Goal: Task Accomplishment & Management: Manage account settings

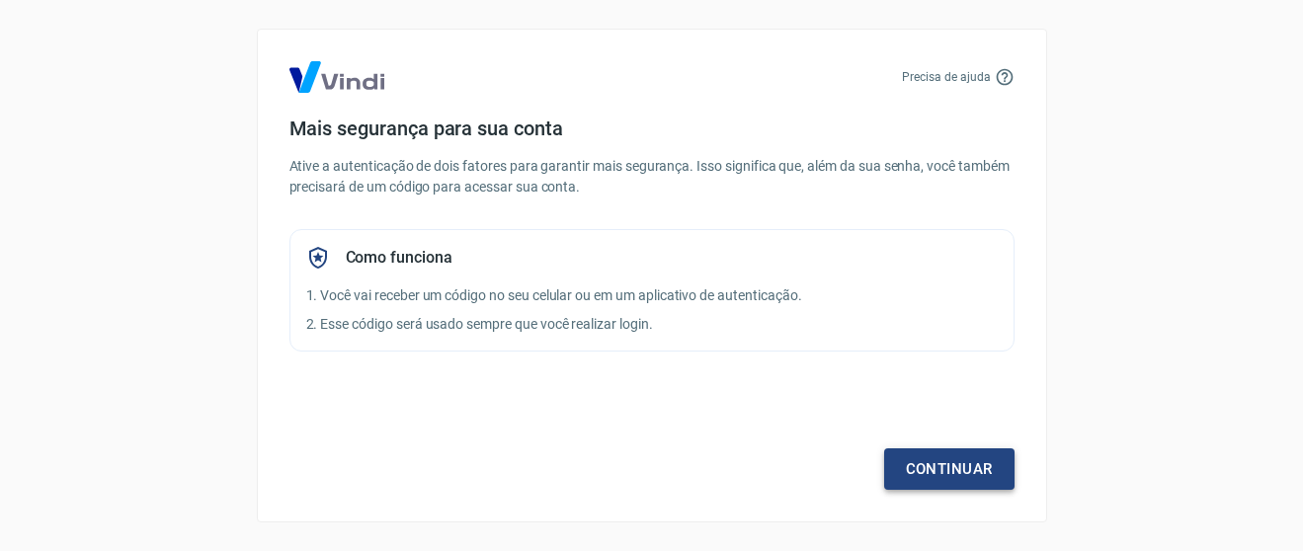
click at [928, 464] on link "Continuar" at bounding box center [949, 469] width 130 height 41
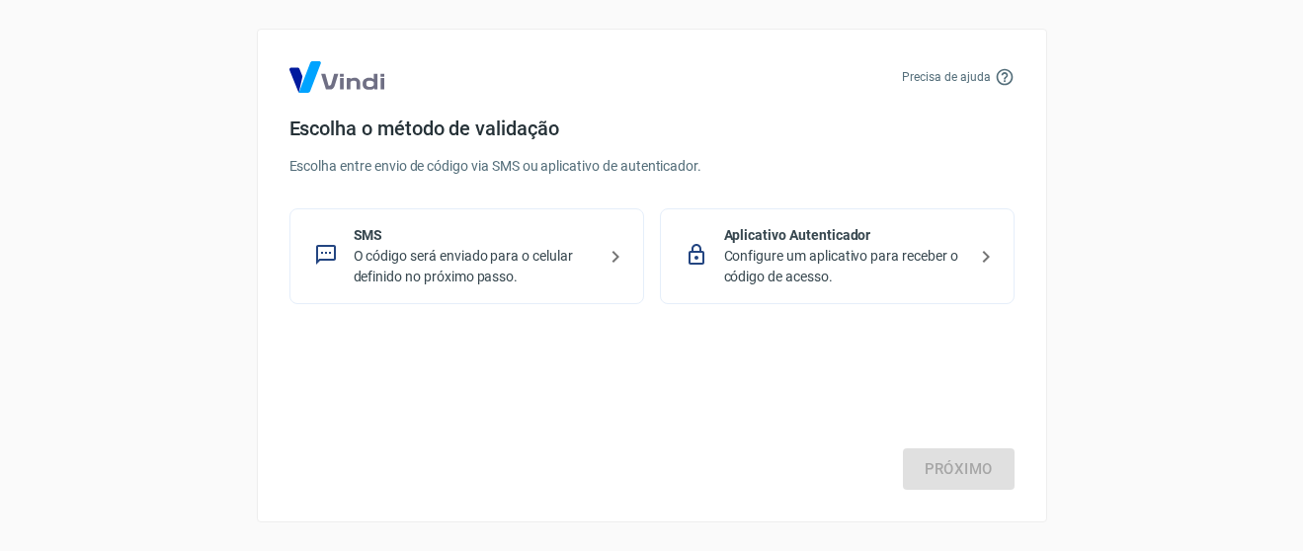
click at [421, 235] on p "SMS" at bounding box center [475, 235] width 242 height 21
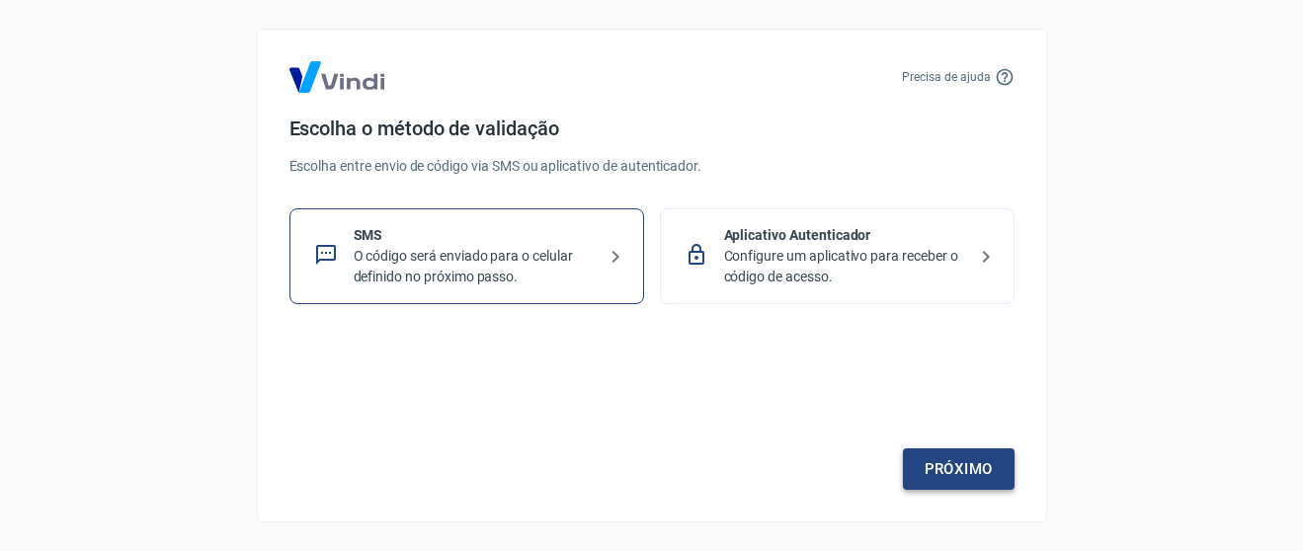
click at [965, 471] on link "Próximo" at bounding box center [959, 469] width 112 height 41
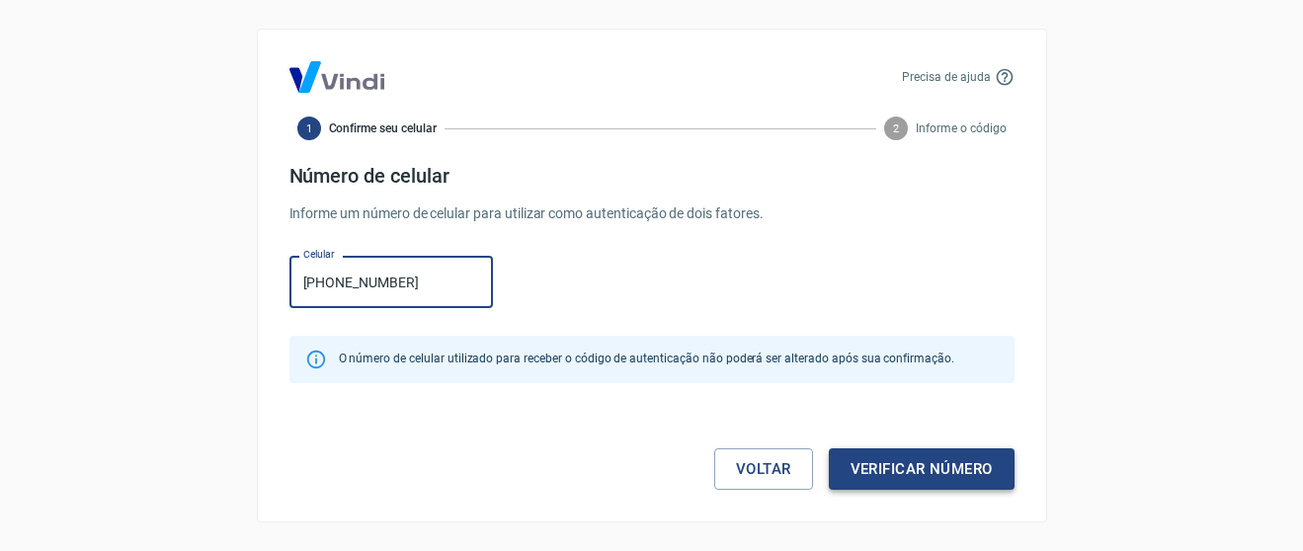
type input "[PHONE_NUMBER]"
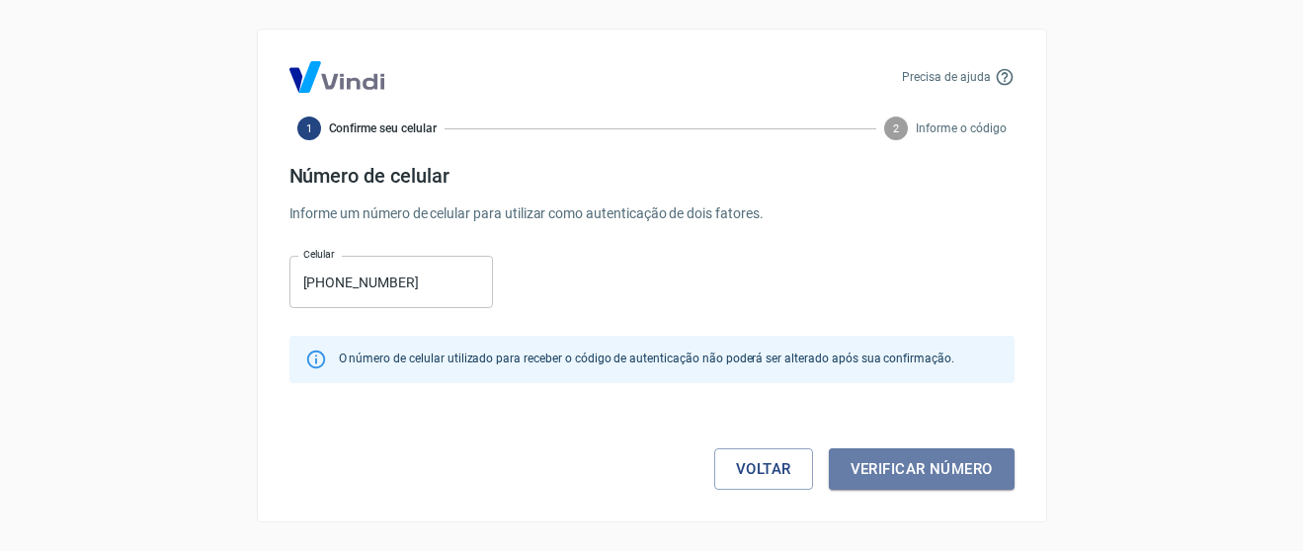
click at [893, 467] on button "Verificar número" at bounding box center [922, 469] width 186 height 41
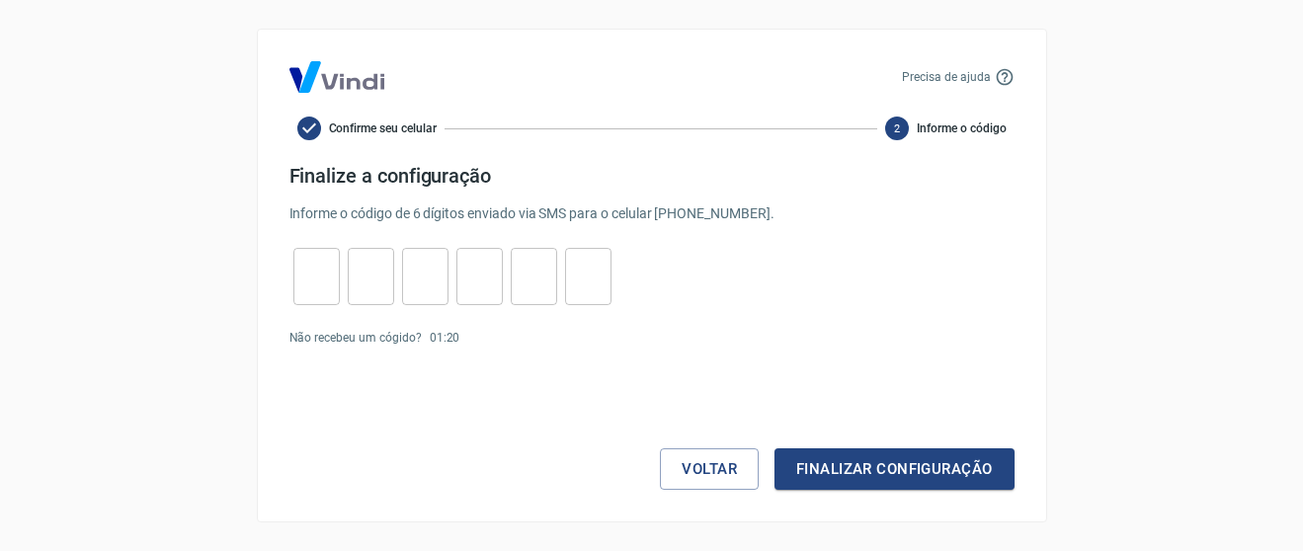
click at [320, 271] on input "tel" at bounding box center [316, 277] width 46 height 42
type input "4"
type input "7"
type input "8"
type input "7"
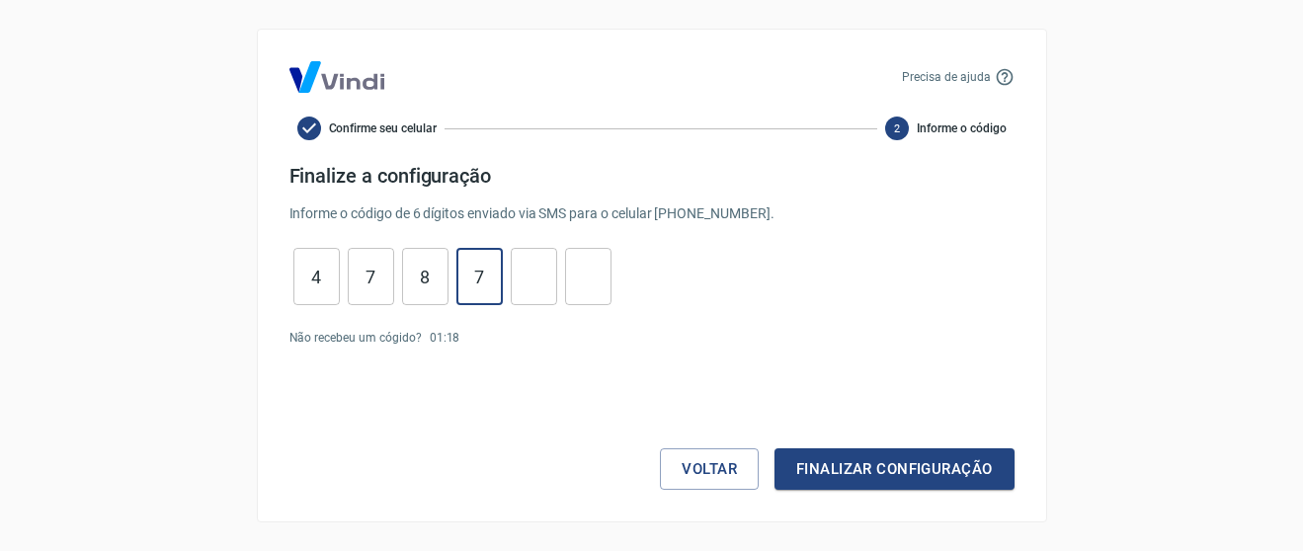
type input "0"
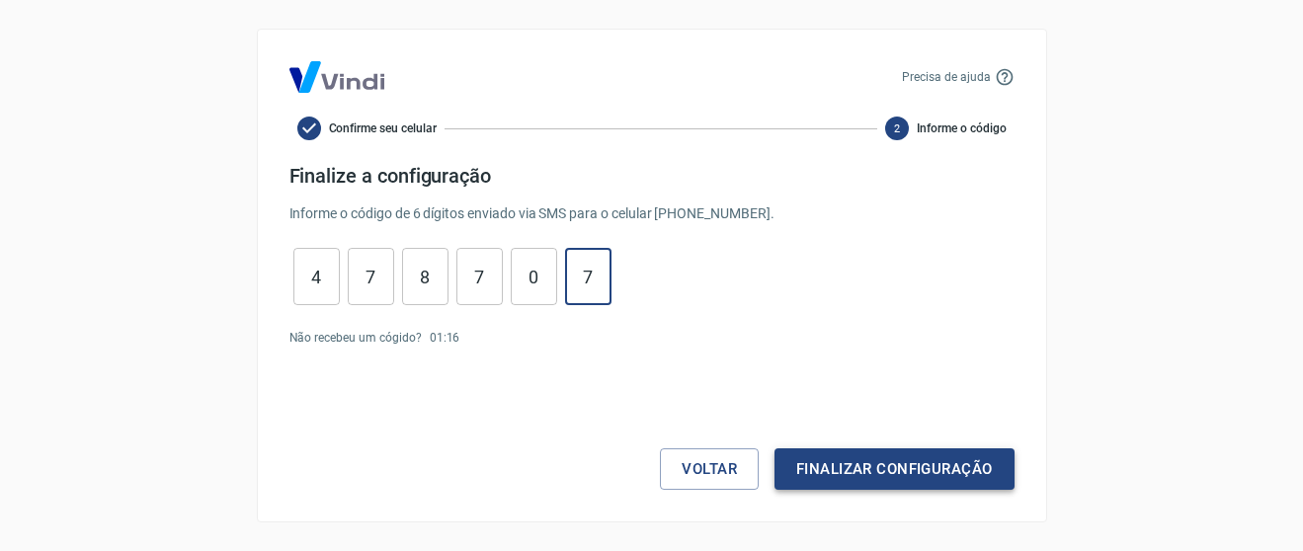
type input "7"
click at [824, 458] on button "Finalizar configuração" at bounding box center [894, 469] width 239 height 41
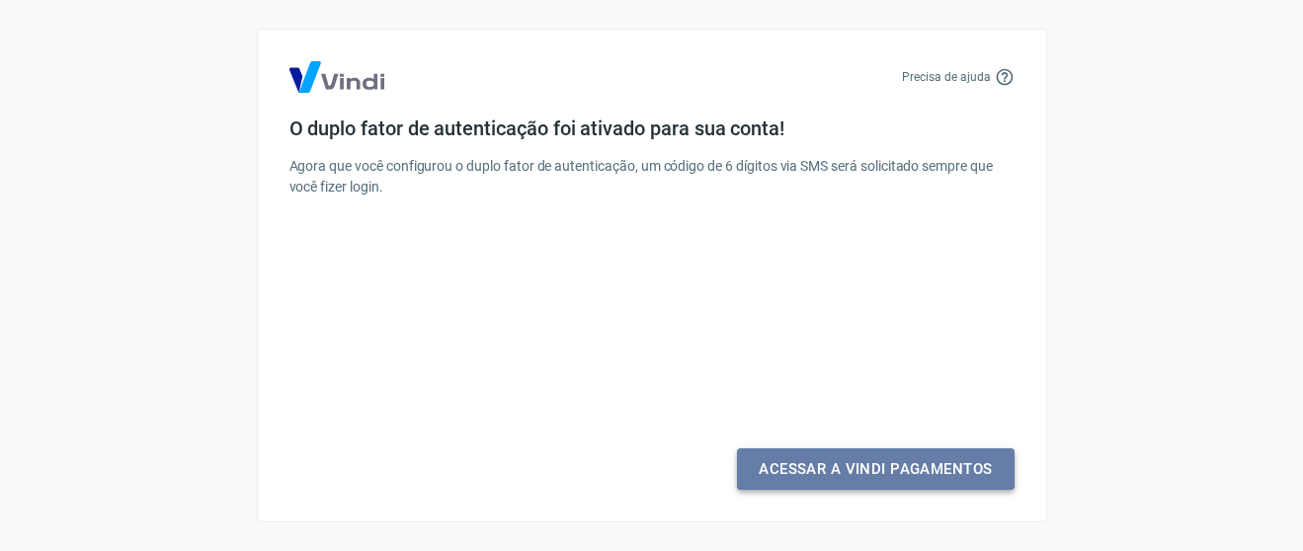
click at [823, 458] on link "Acessar a Vindi Pagamentos" at bounding box center [875, 469] width 277 height 41
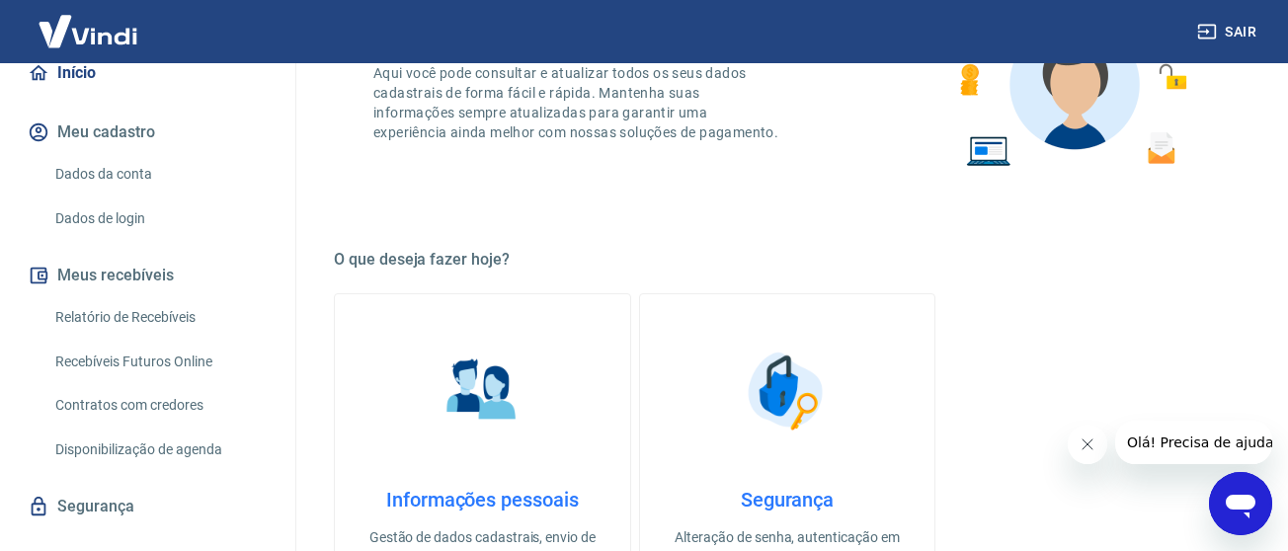
scroll to position [198, 0]
click at [123, 180] on link "Dados da conta" at bounding box center [159, 173] width 224 height 41
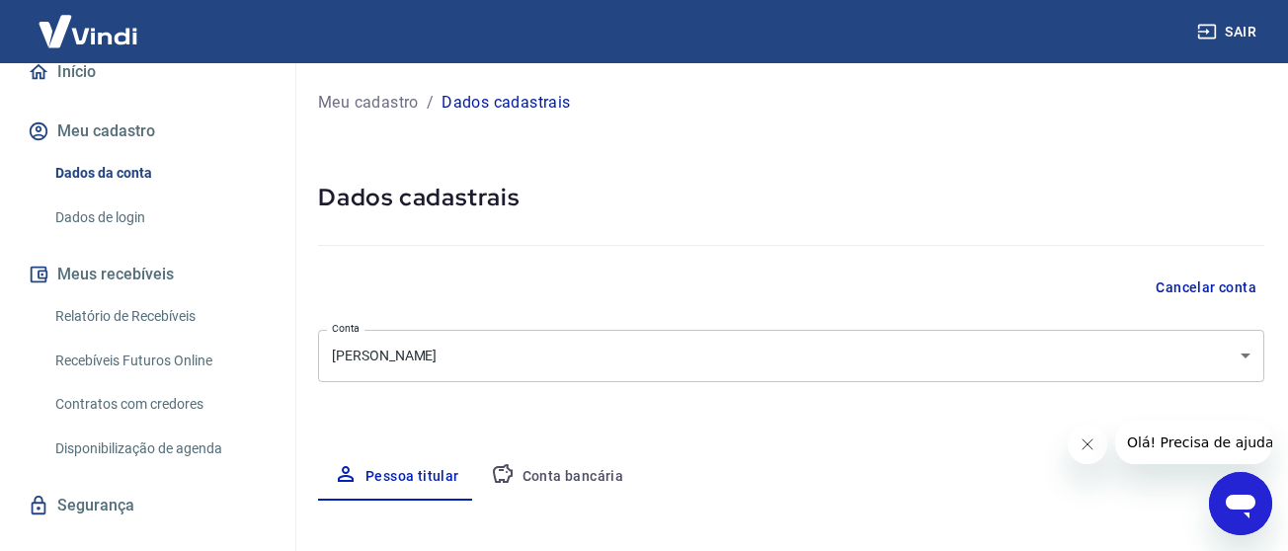
select select "PR"
select select "business"
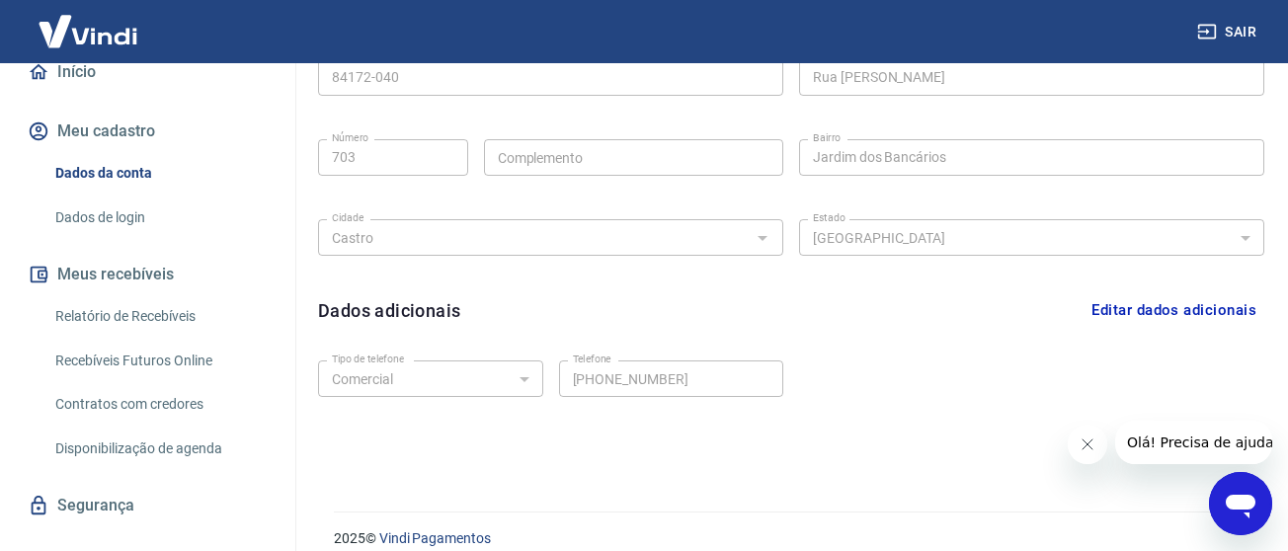
scroll to position [713, 0]
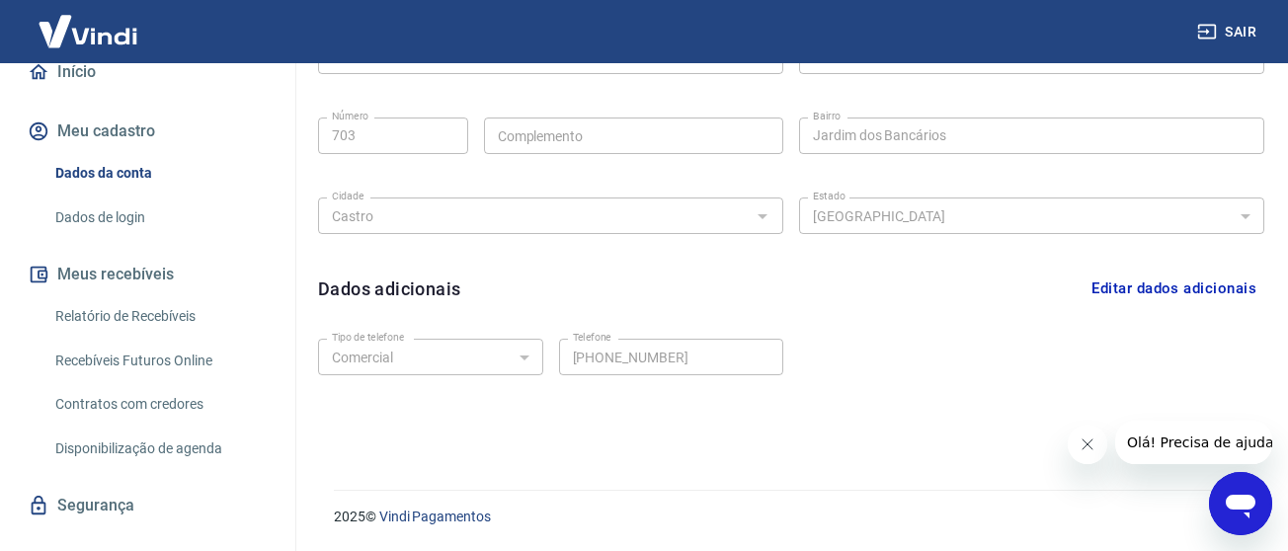
click at [183, 326] on link "Relatório de Recebíveis" at bounding box center [159, 316] width 224 height 41
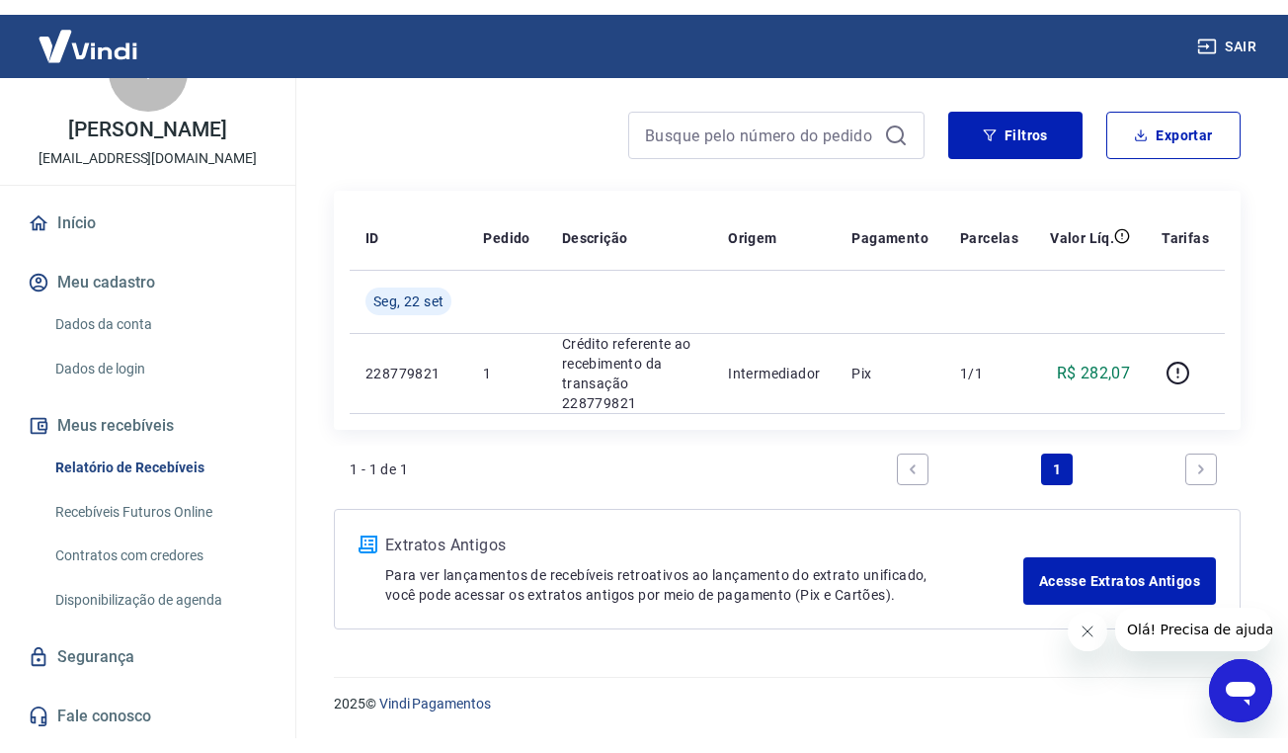
scroll to position [32, 0]
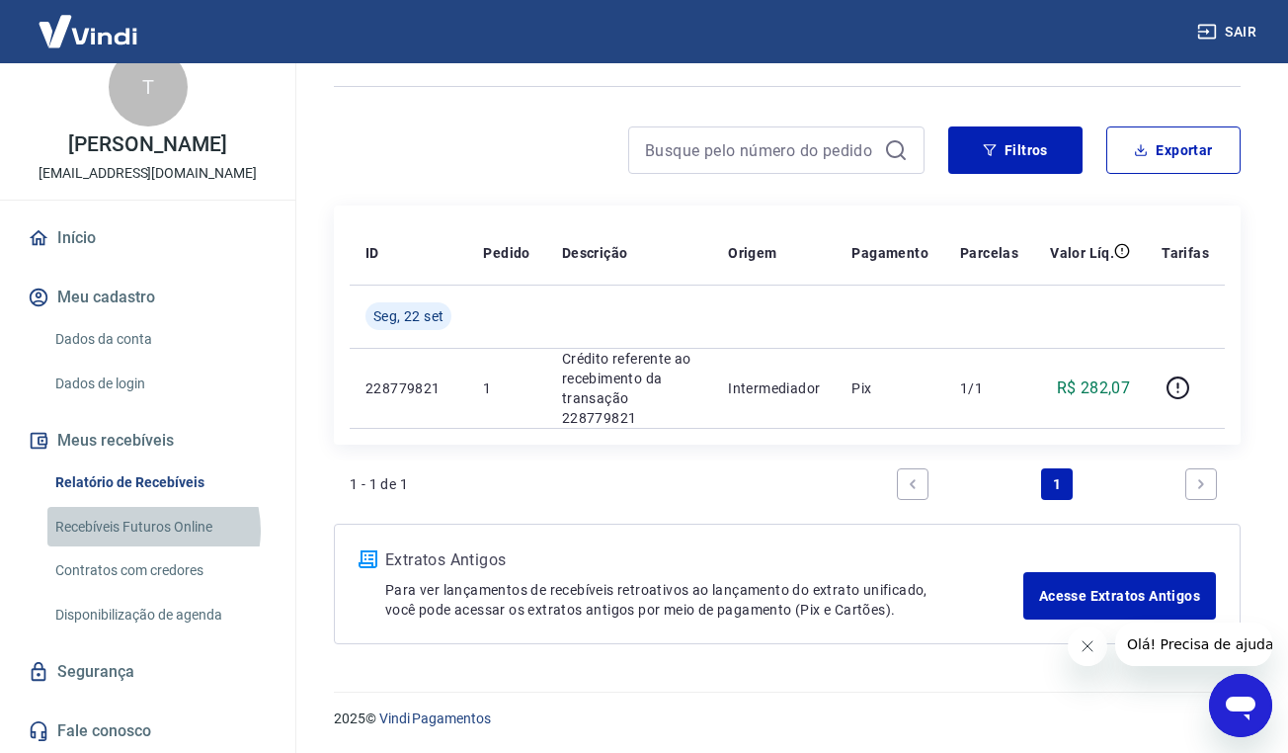
click at [149, 530] on link "Recebíveis Futuros Online" at bounding box center [159, 527] width 224 height 41
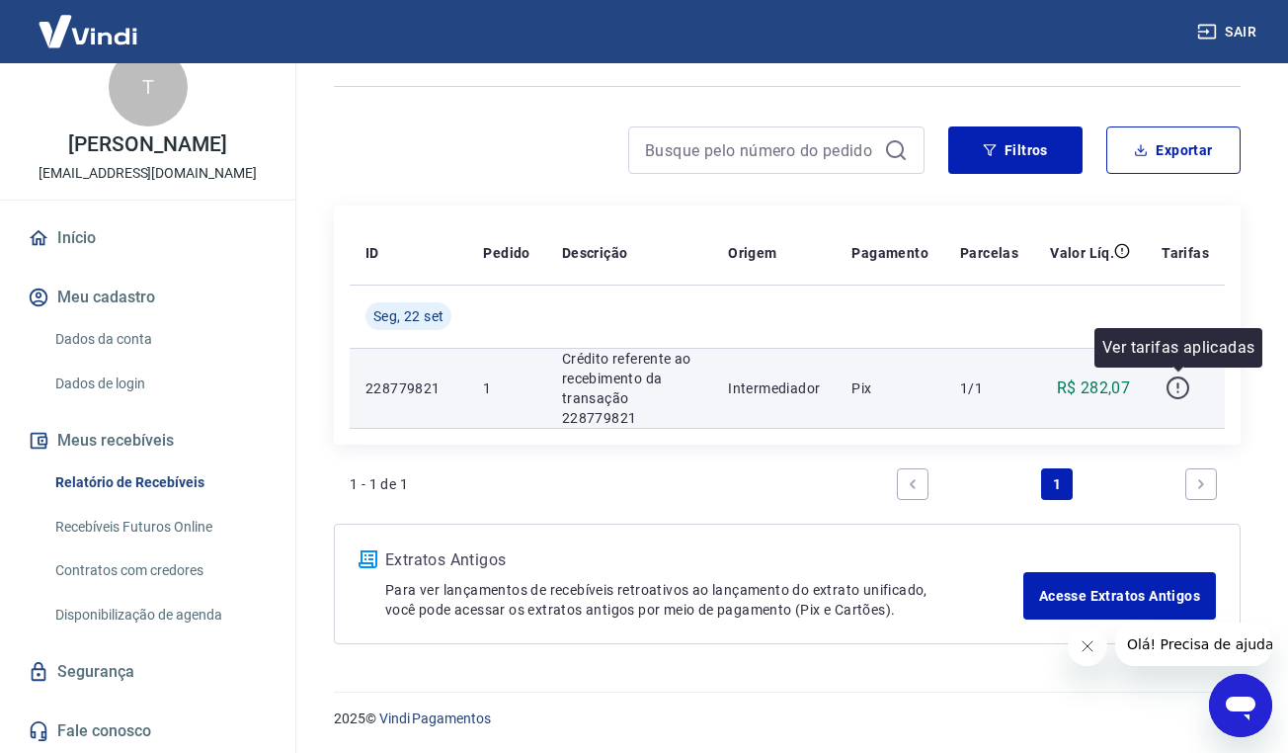
click at [1171, 392] on icon "button" at bounding box center [1178, 387] width 23 height 23
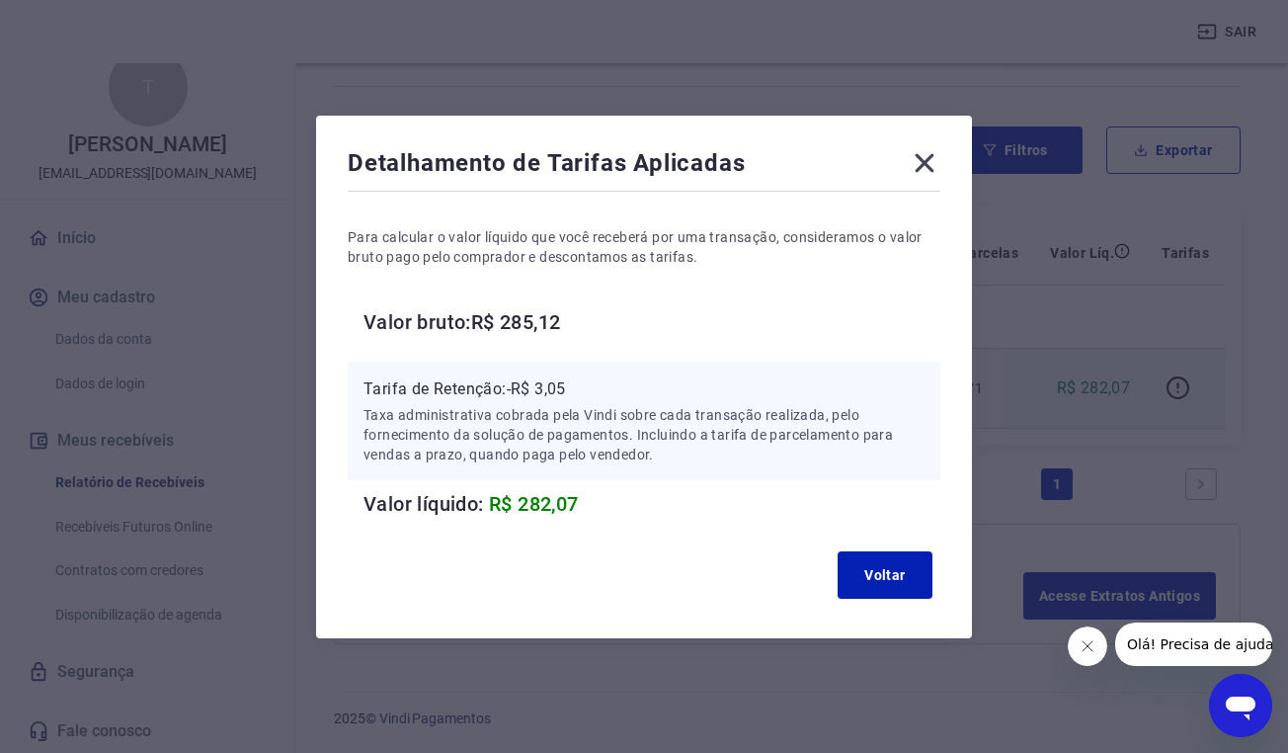
click at [932, 164] on icon at bounding box center [925, 162] width 19 height 19
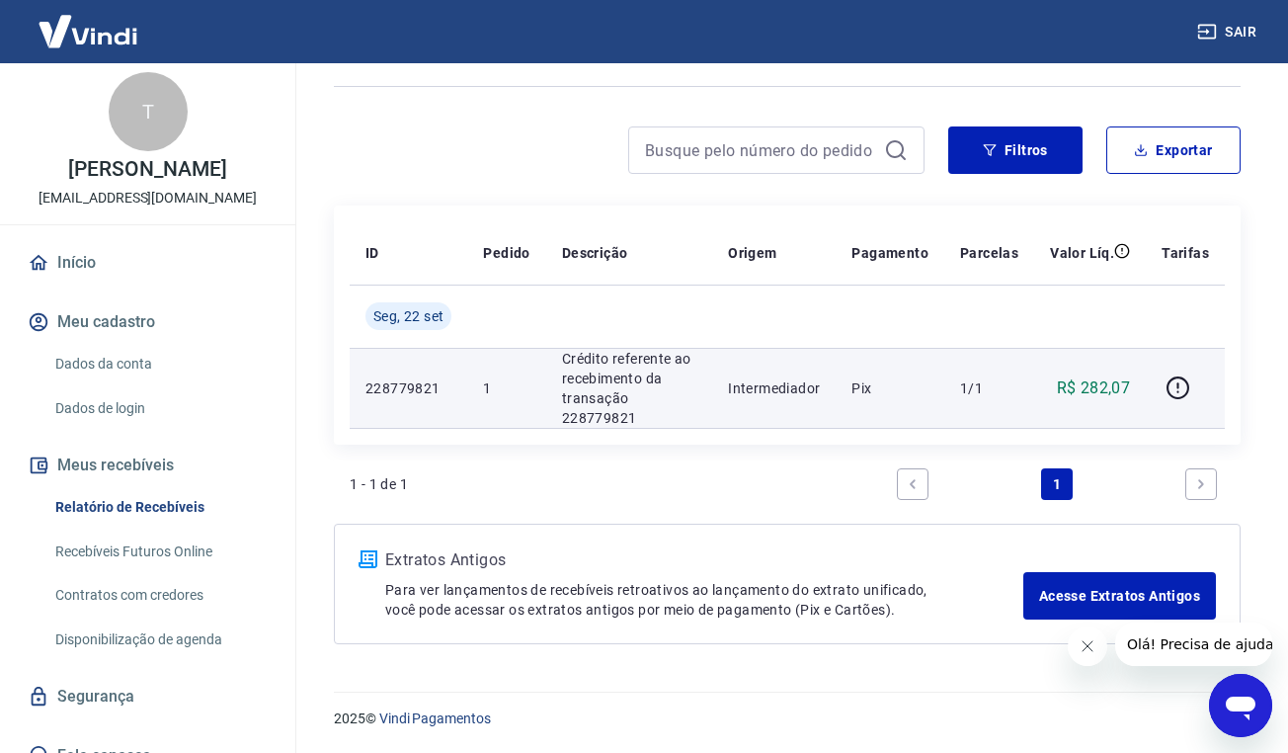
scroll to position [0, 0]
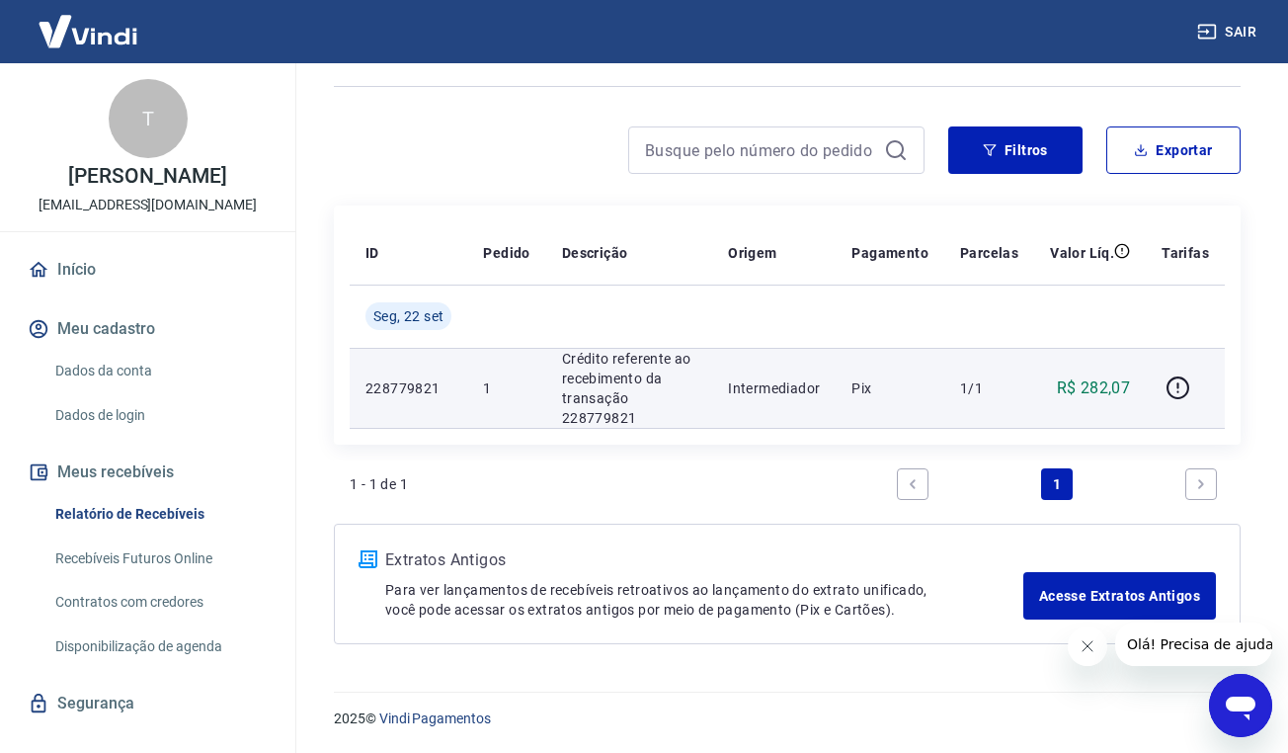
click at [1077, 550] on button "Fechar mensagem da empresa" at bounding box center [1087, 646] width 40 height 40
click at [92, 267] on link "Início" at bounding box center [148, 269] width 248 height 43
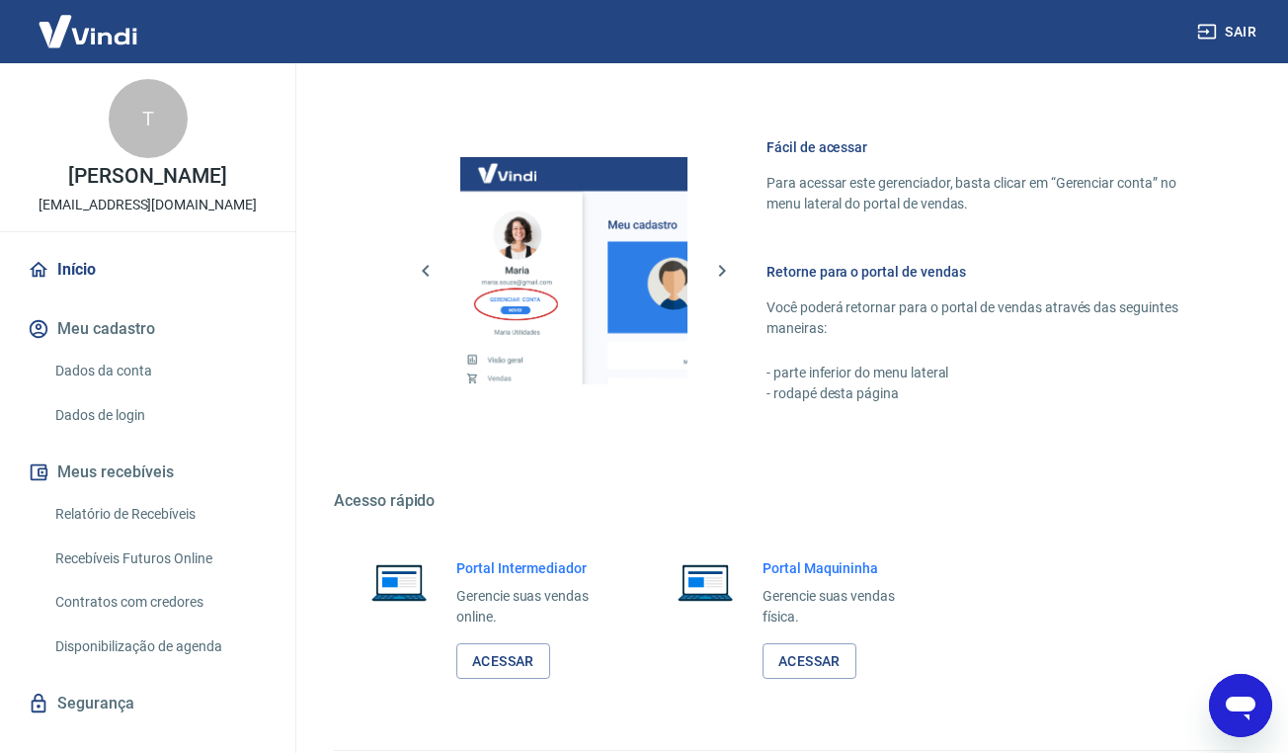
scroll to position [1073, 0]
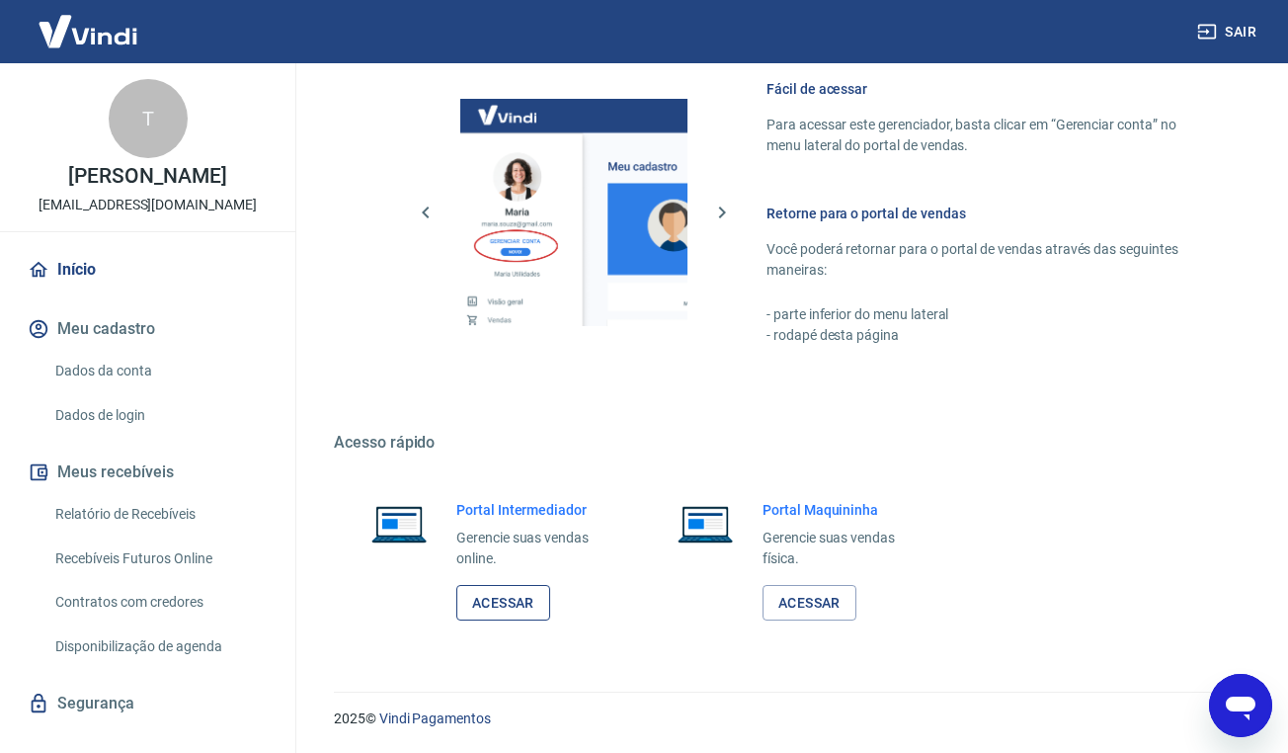
click at [490, 550] on link "Acessar" at bounding box center [503, 603] width 94 height 37
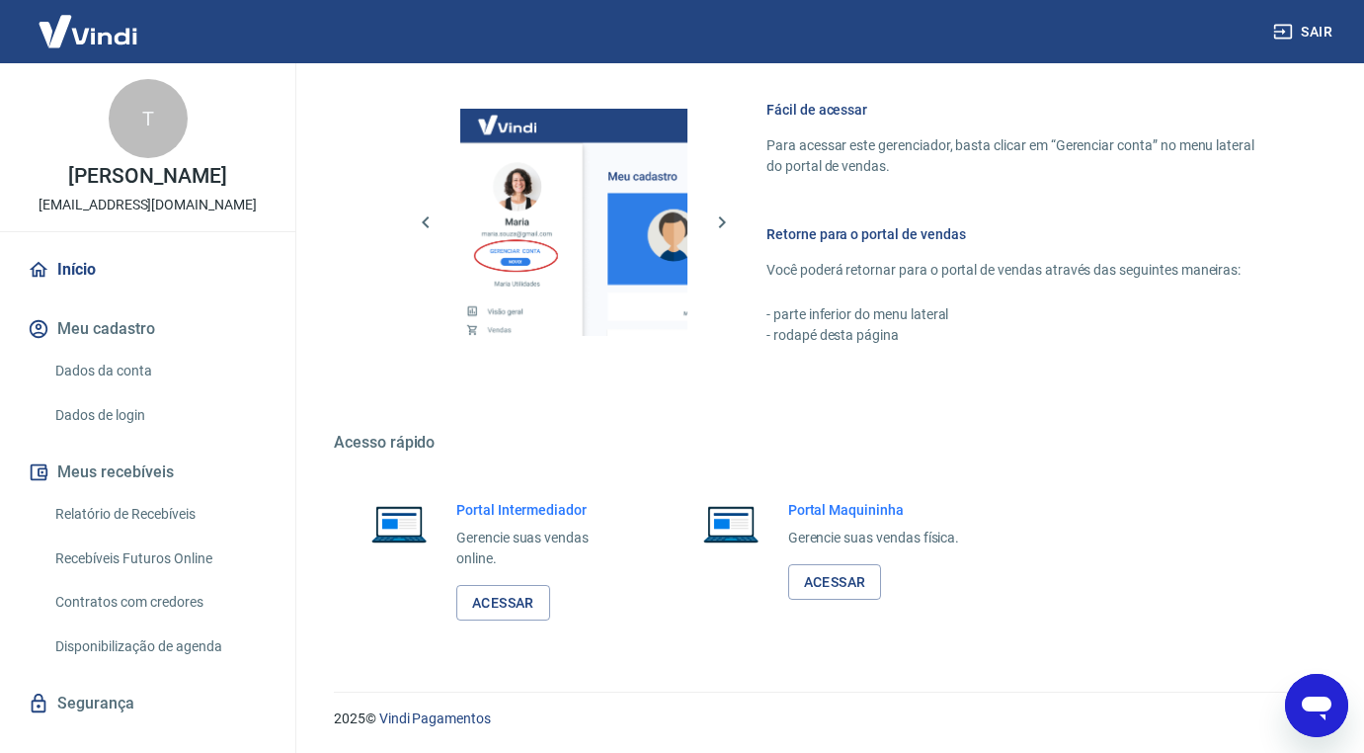
scroll to position [32, 0]
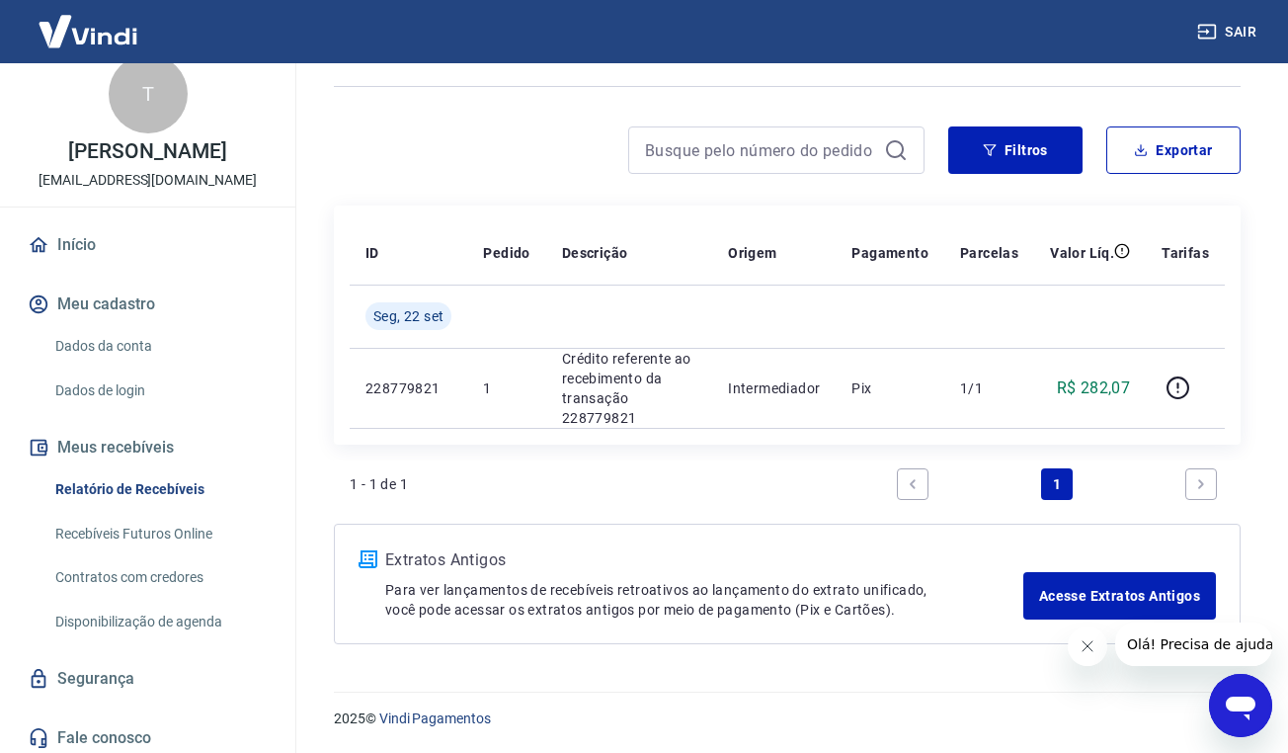
scroll to position [32, 0]
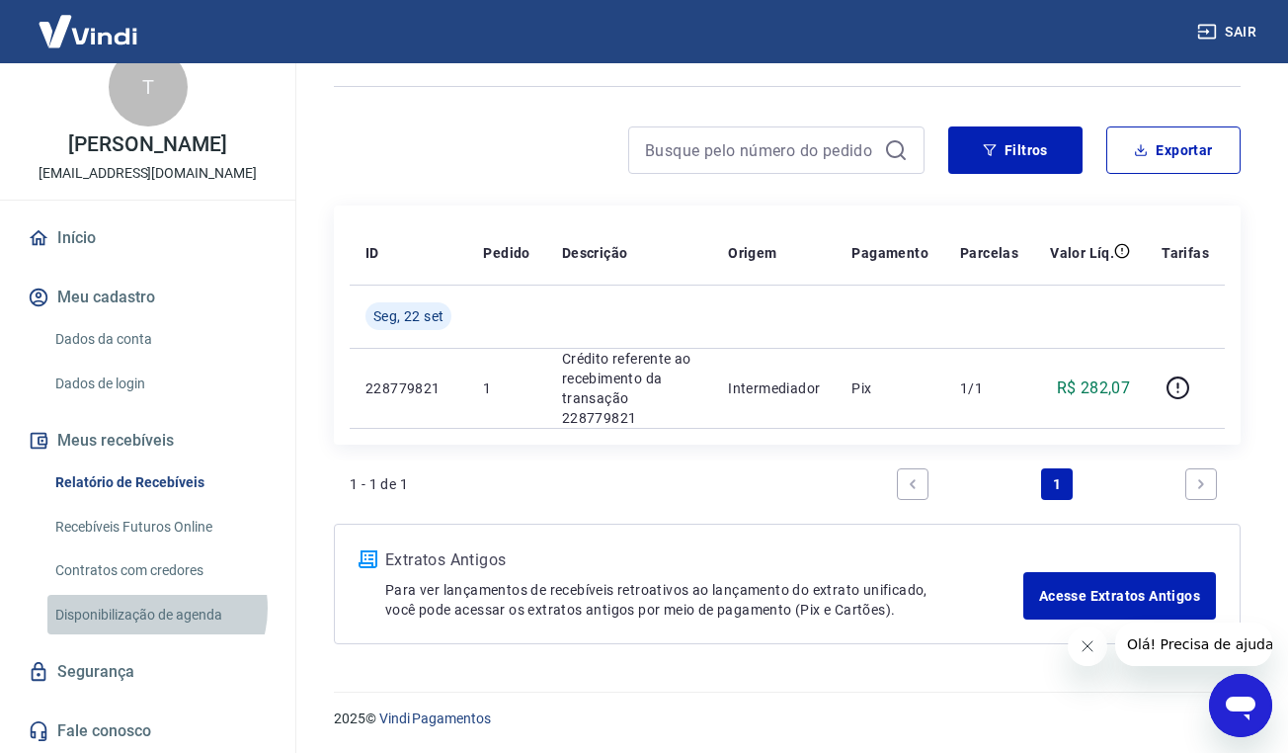
click at [155, 608] on link "Disponibilização de agenda" at bounding box center [159, 615] width 224 height 41
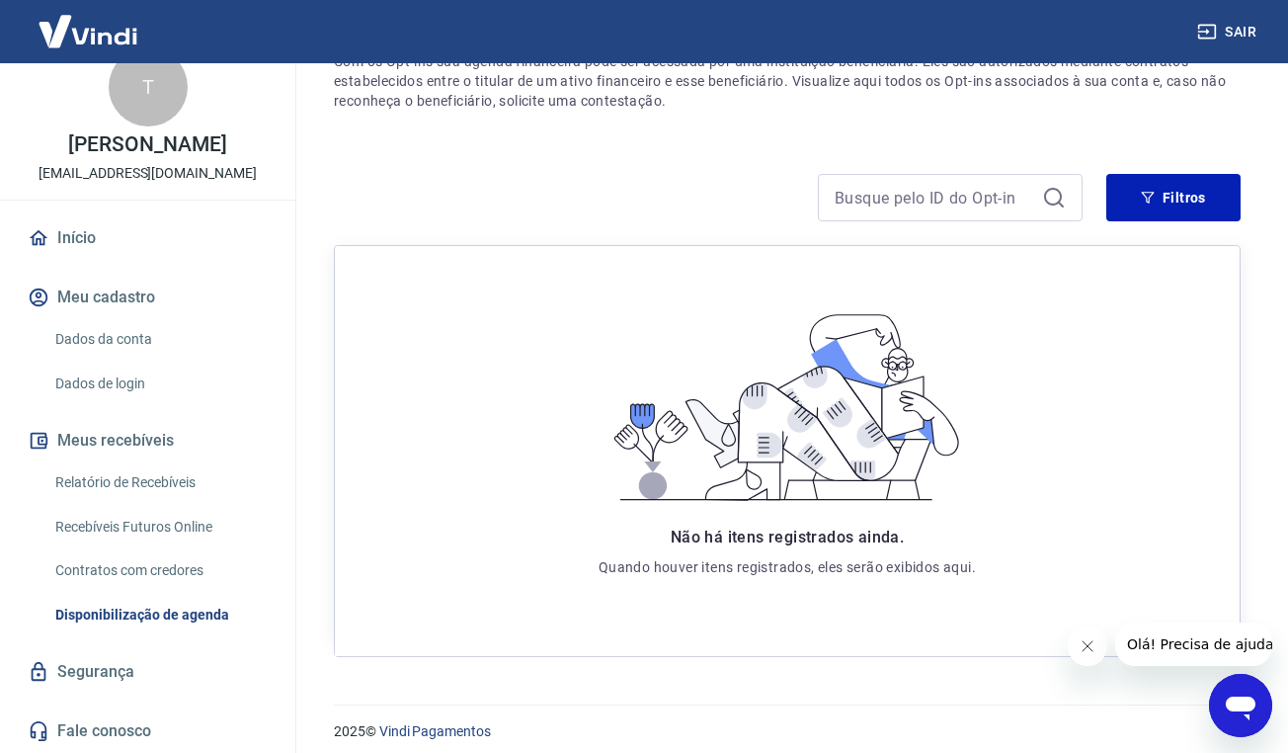
scroll to position [220, 0]
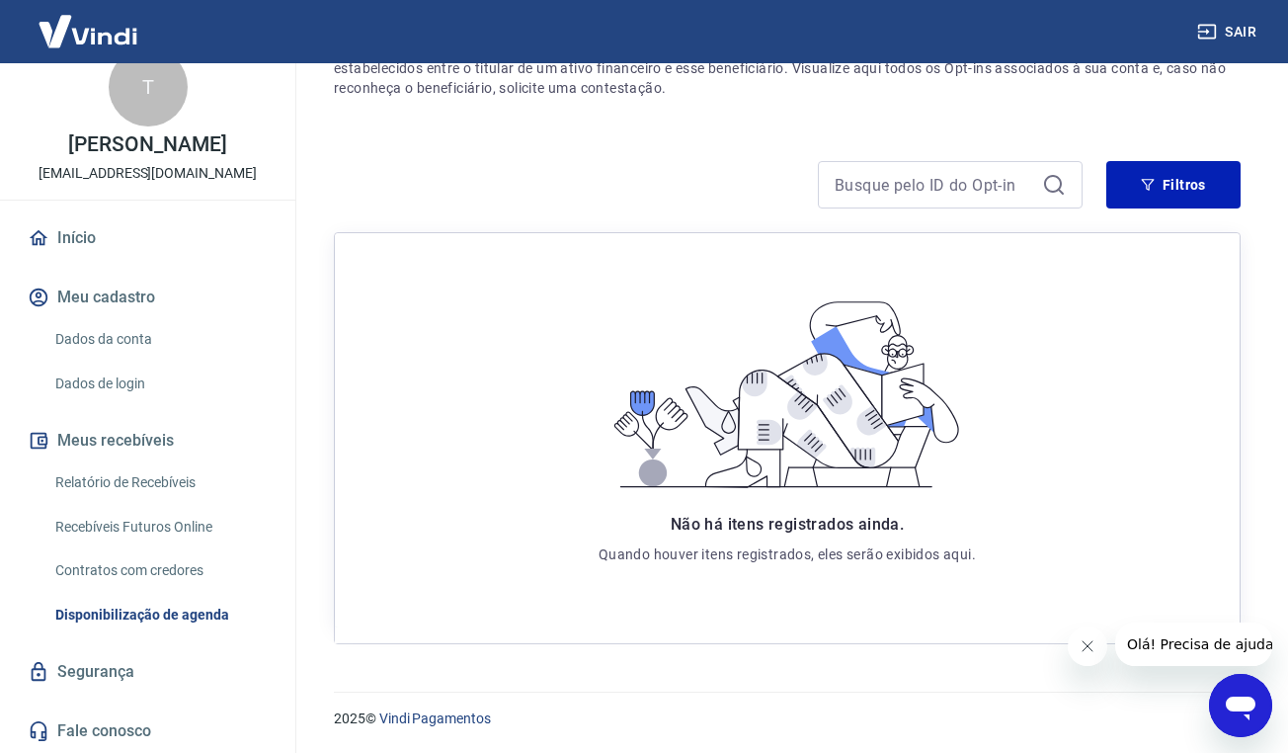
click at [133, 477] on link "Relatório de Recebíveis" at bounding box center [159, 482] width 224 height 41
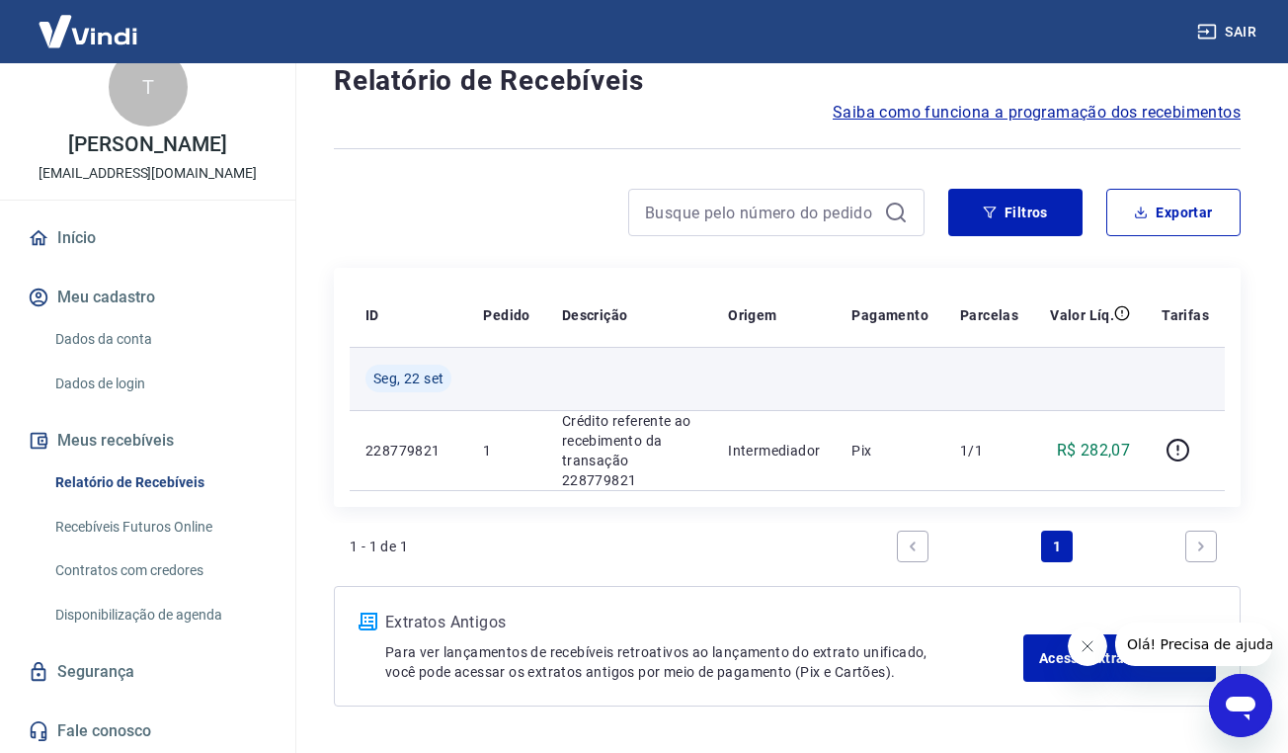
scroll to position [120, 0]
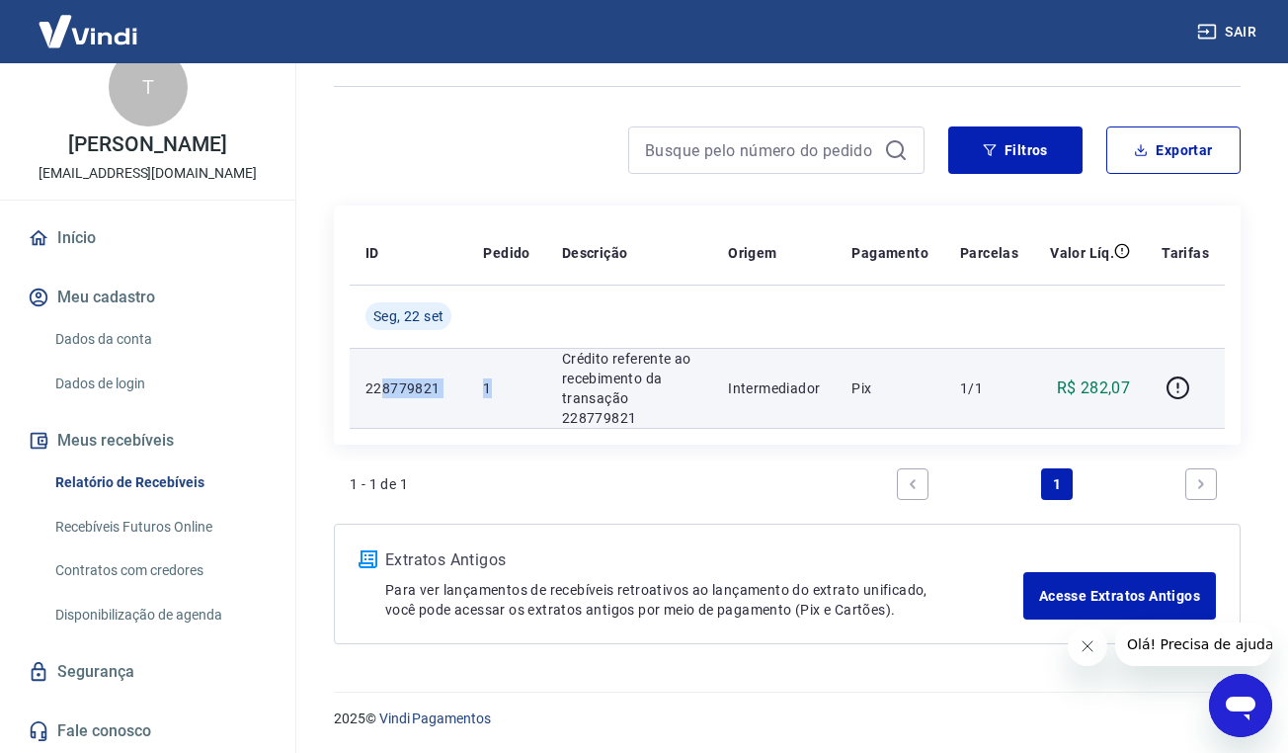
drag, startPoint x: 380, startPoint y: 376, endPoint x: 751, endPoint y: 416, distance: 372.6
click at [688, 413] on tr "228779821 1 Crédito referente ao recebimento da transação 228779821 Intermediad…" at bounding box center [787, 388] width 875 height 80
click at [831, 417] on td "Intermediador" at bounding box center [774, 388] width 124 height 80
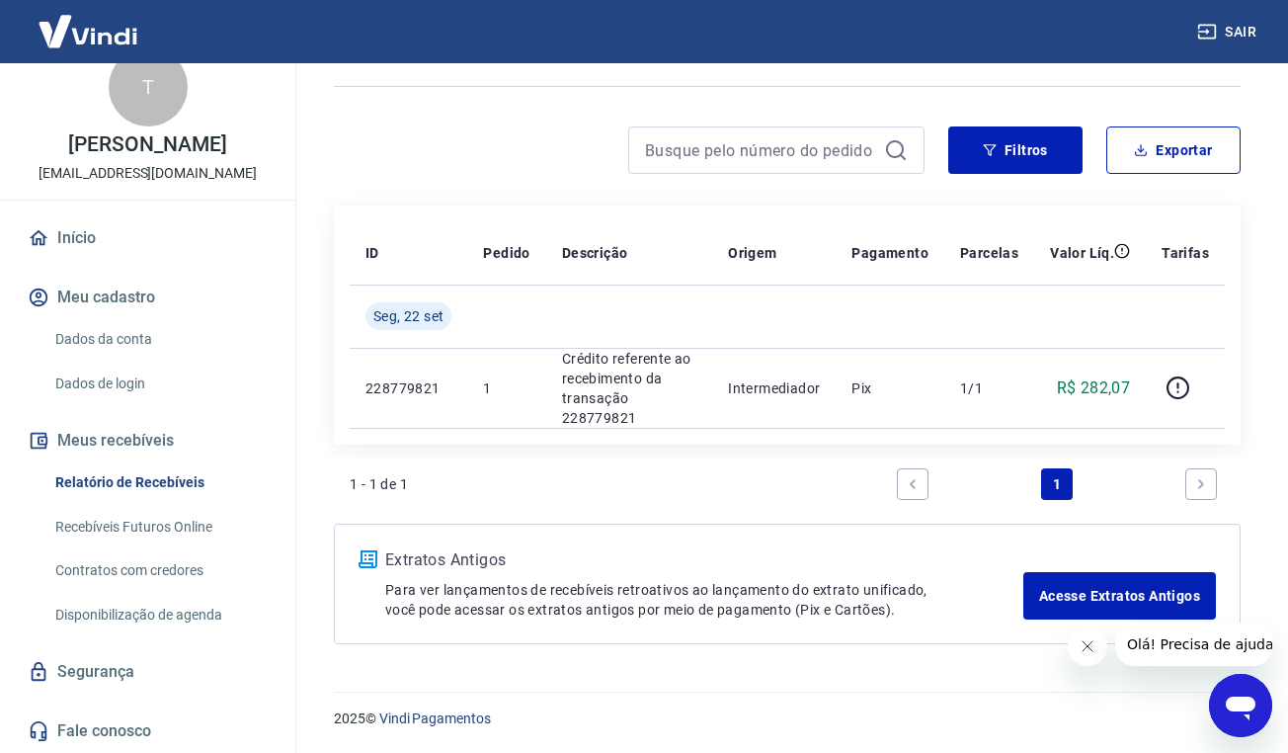
click at [150, 532] on link "Recebíveis Futuros Online" at bounding box center [159, 527] width 224 height 41
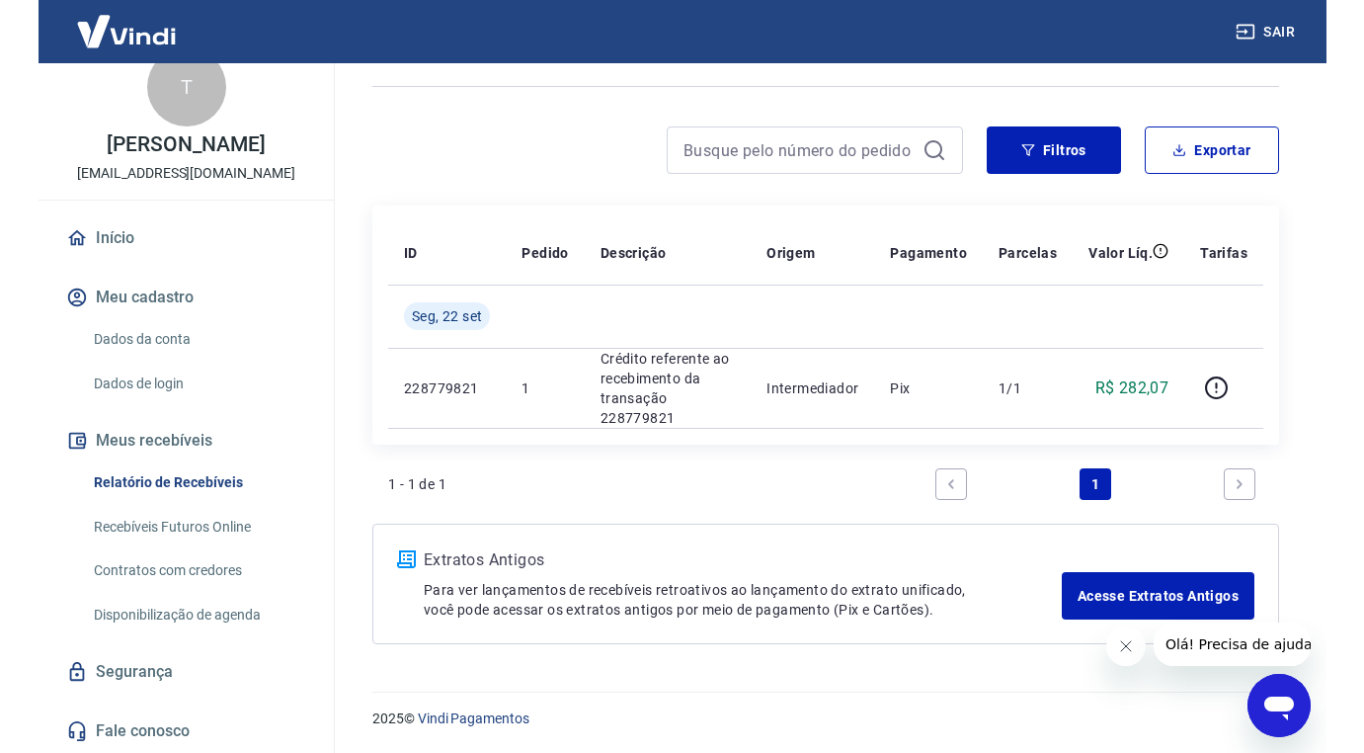
scroll to position [103, 0]
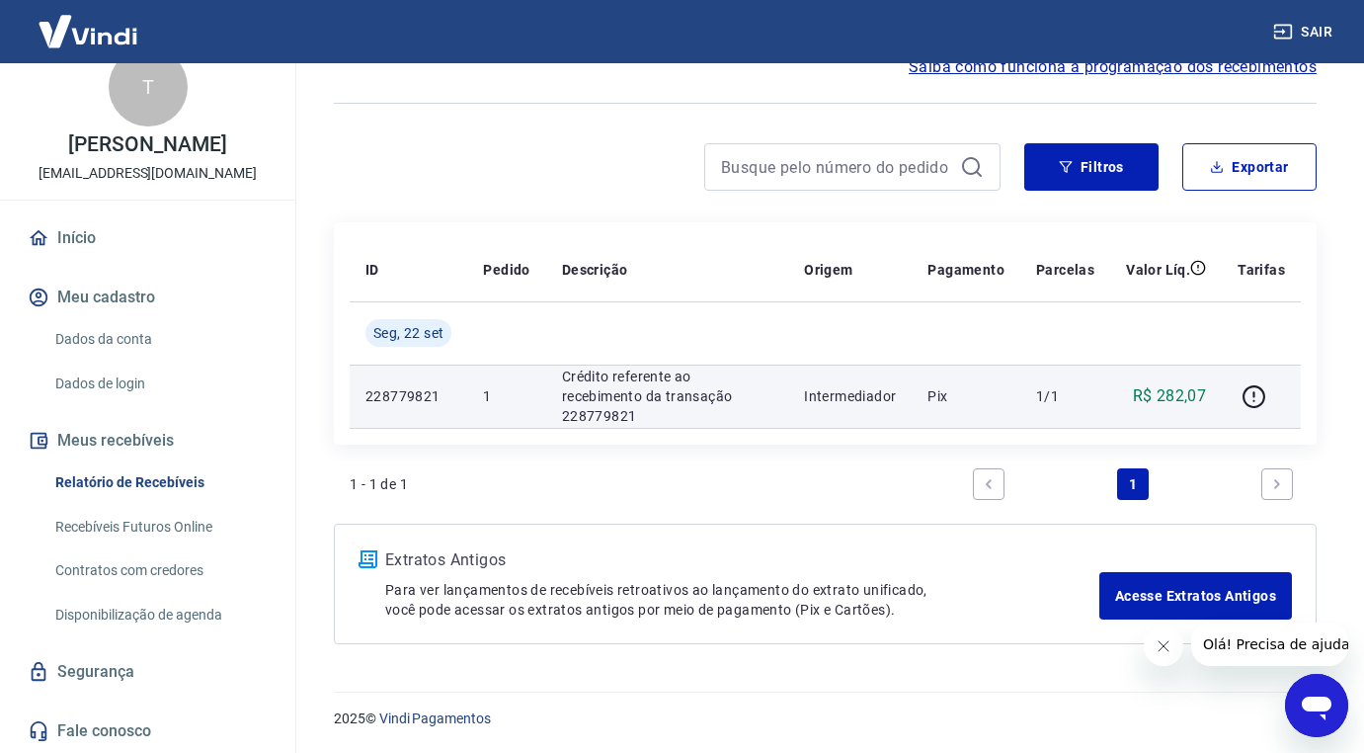
click at [617, 383] on p "Crédito referente ao recebimento da transação 228779821" at bounding box center [667, 396] width 210 height 59
click at [585, 392] on p "Crédito referente ao recebimento da transação 228779821" at bounding box center [667, 396] width 210 height 59
click at [1250, 401] on icon "button" at bounding box center [1254, 396] width 25 height 25
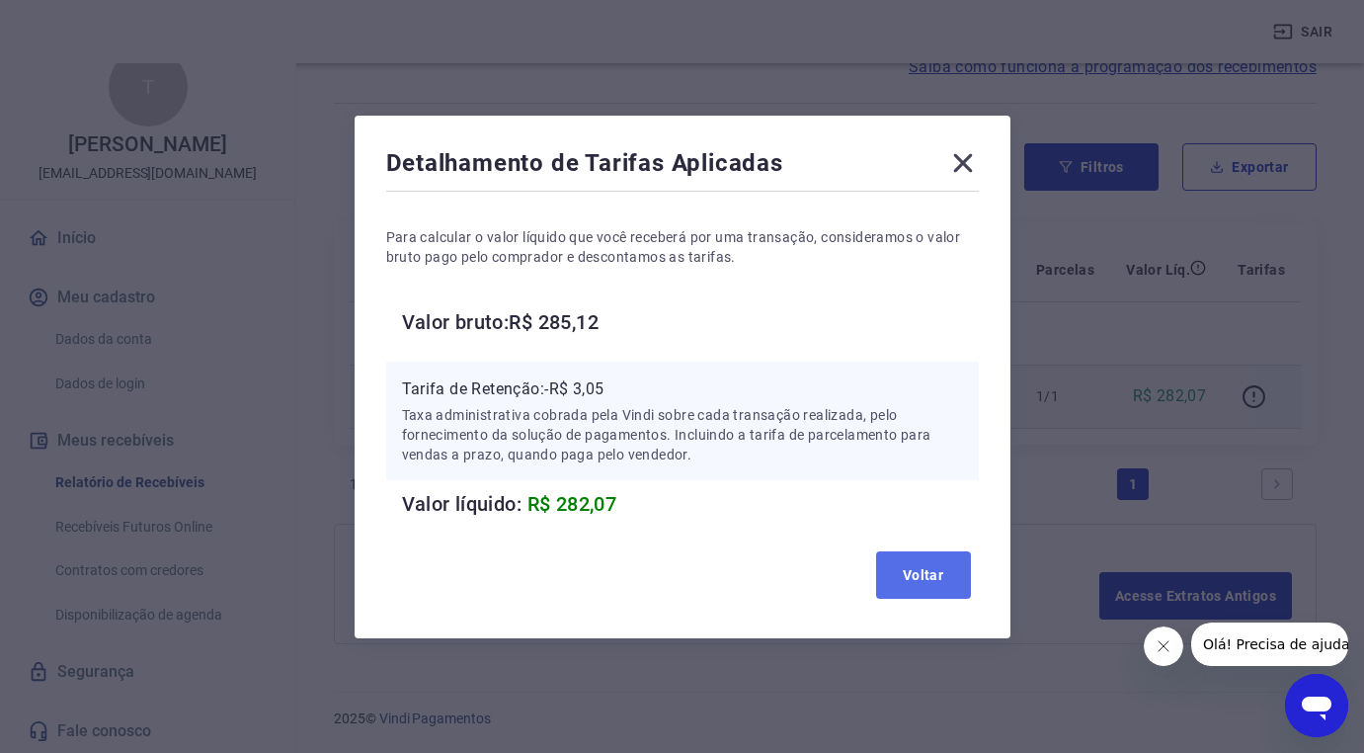
click at [891, 558] on button "Voltar" at bounding box center [923, 574] width 95 height 47
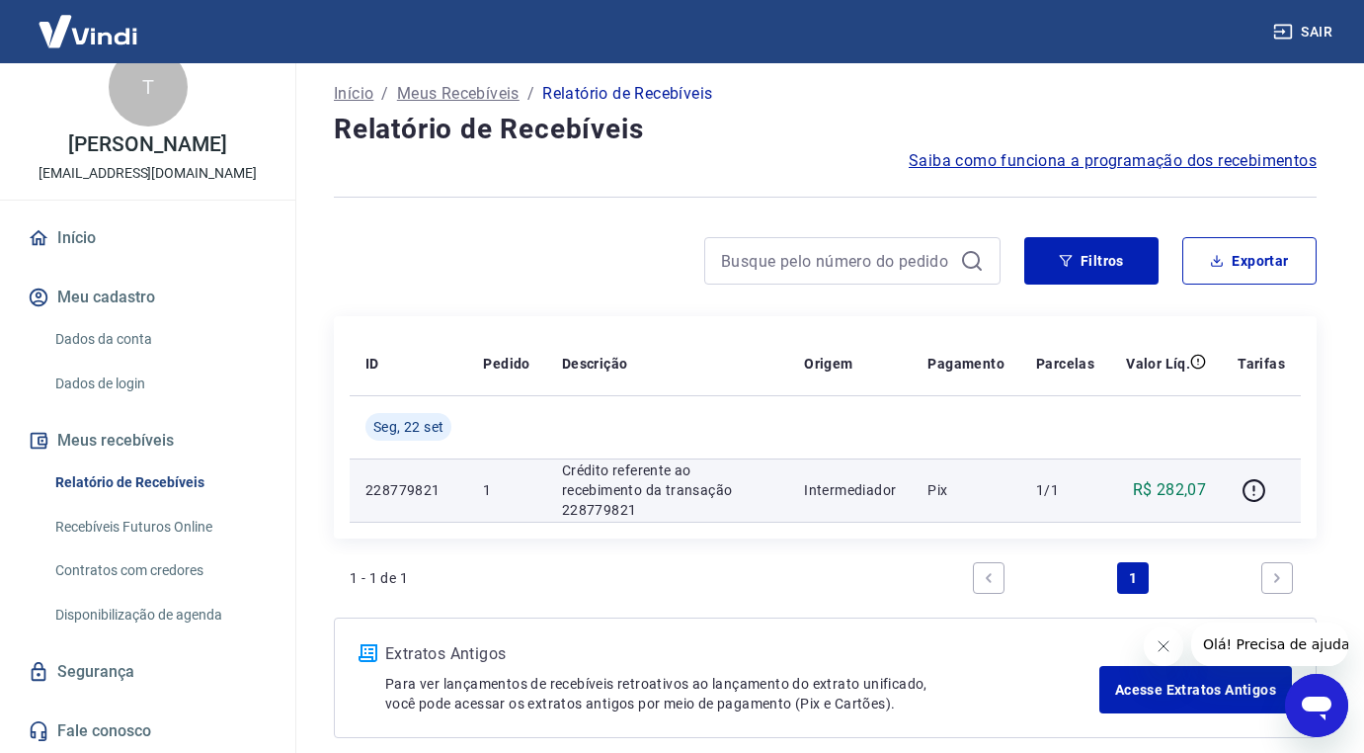
scroll to position [0, 0]
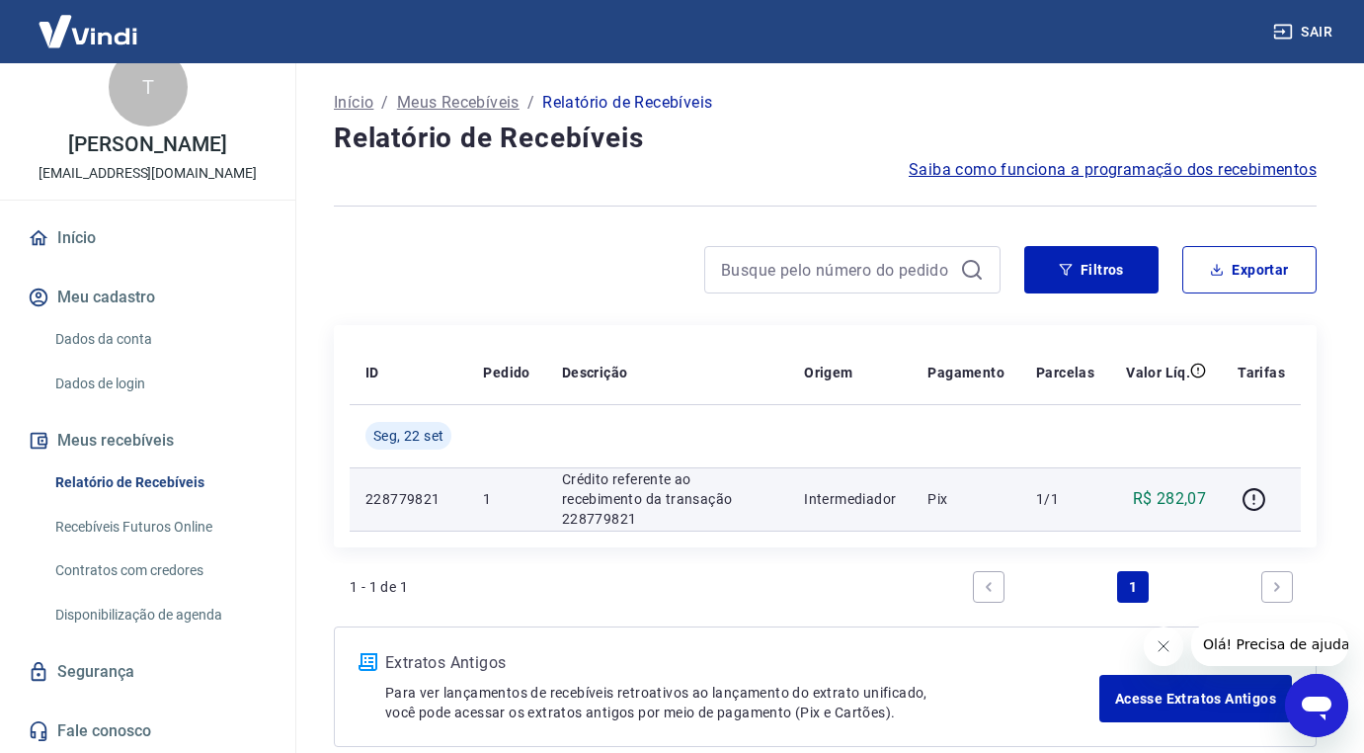
click at [1044, 172] on span "Saiba como funciona a programação dos recebimentos" at bounding box center [1113, 170] width 408 height 24
click at [138, 338] on link "Dados da conta" at bounding box center [159, 339] width 224 height 41
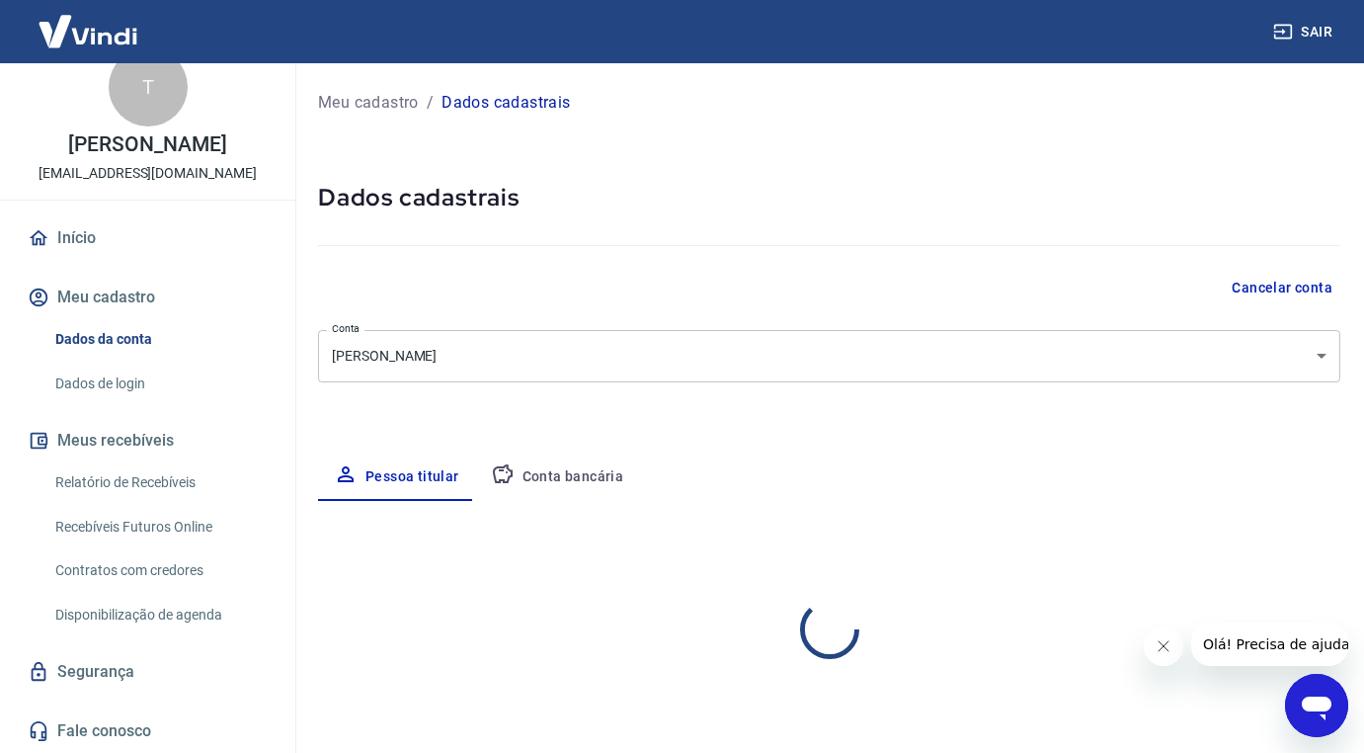
select select "PR"
select select "business"
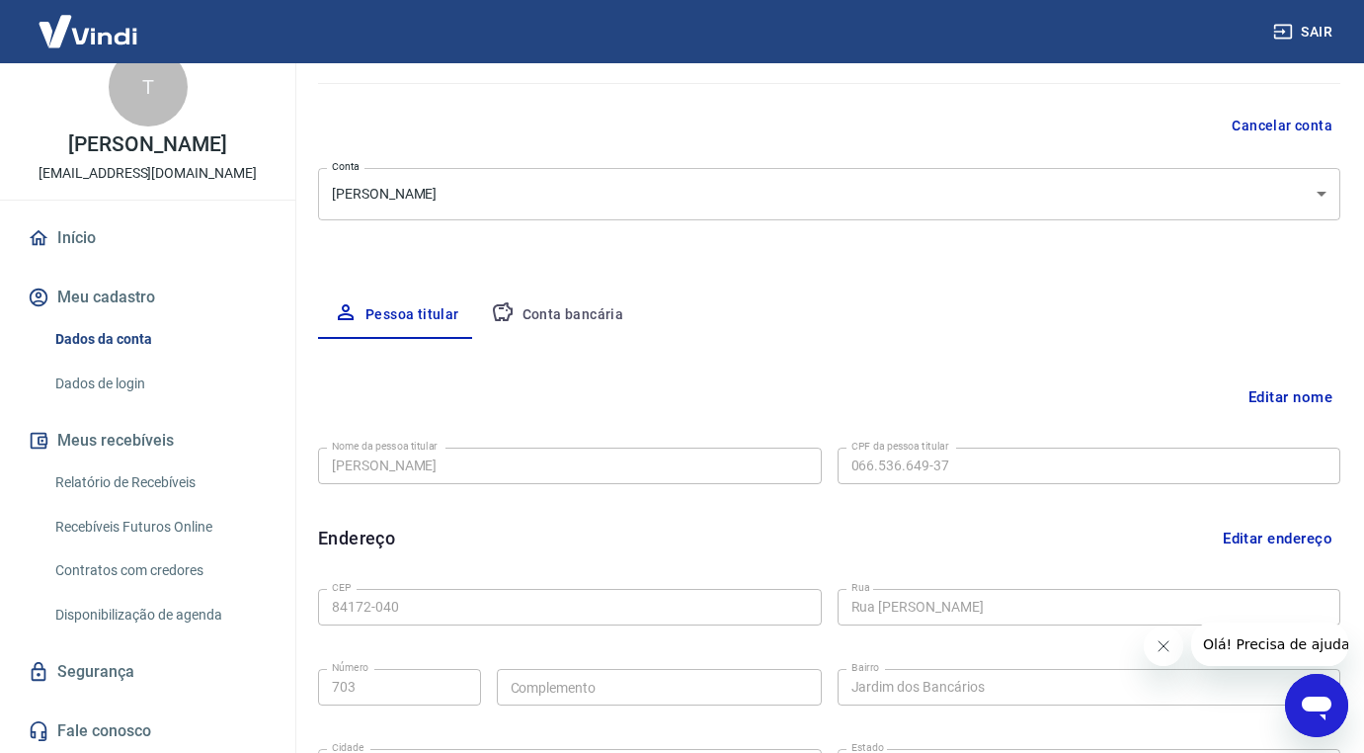
scroll to position [296, 0]
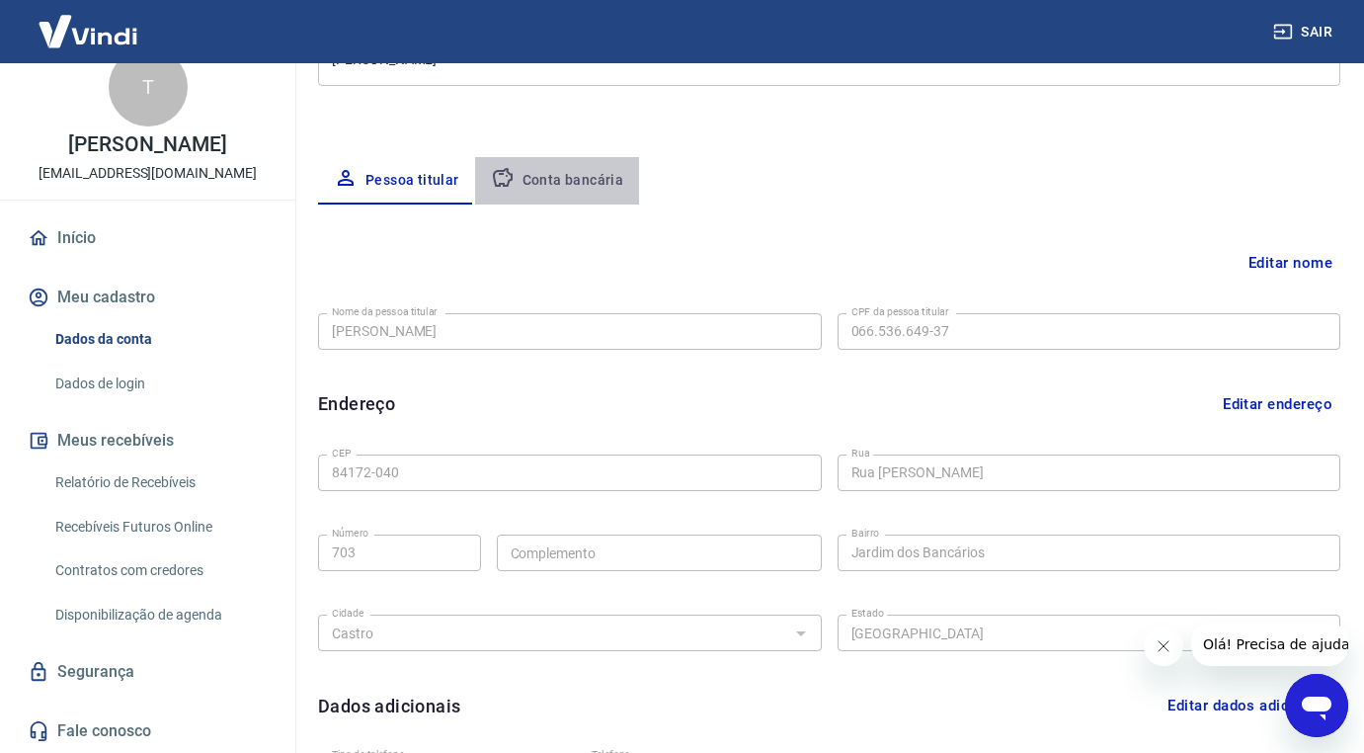
click at [556, 174] on button "Conta bancária" at bounding box center [557, 180] width 165 height 47
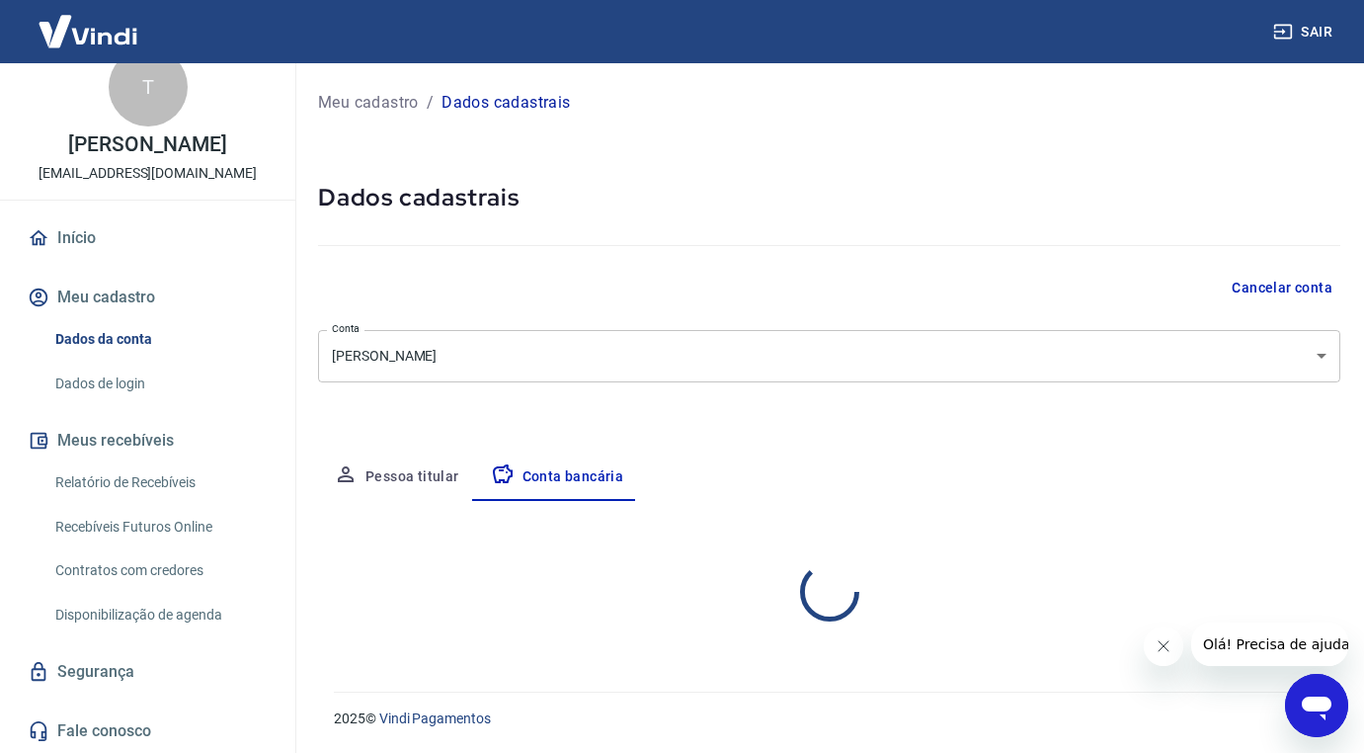
select select "1"
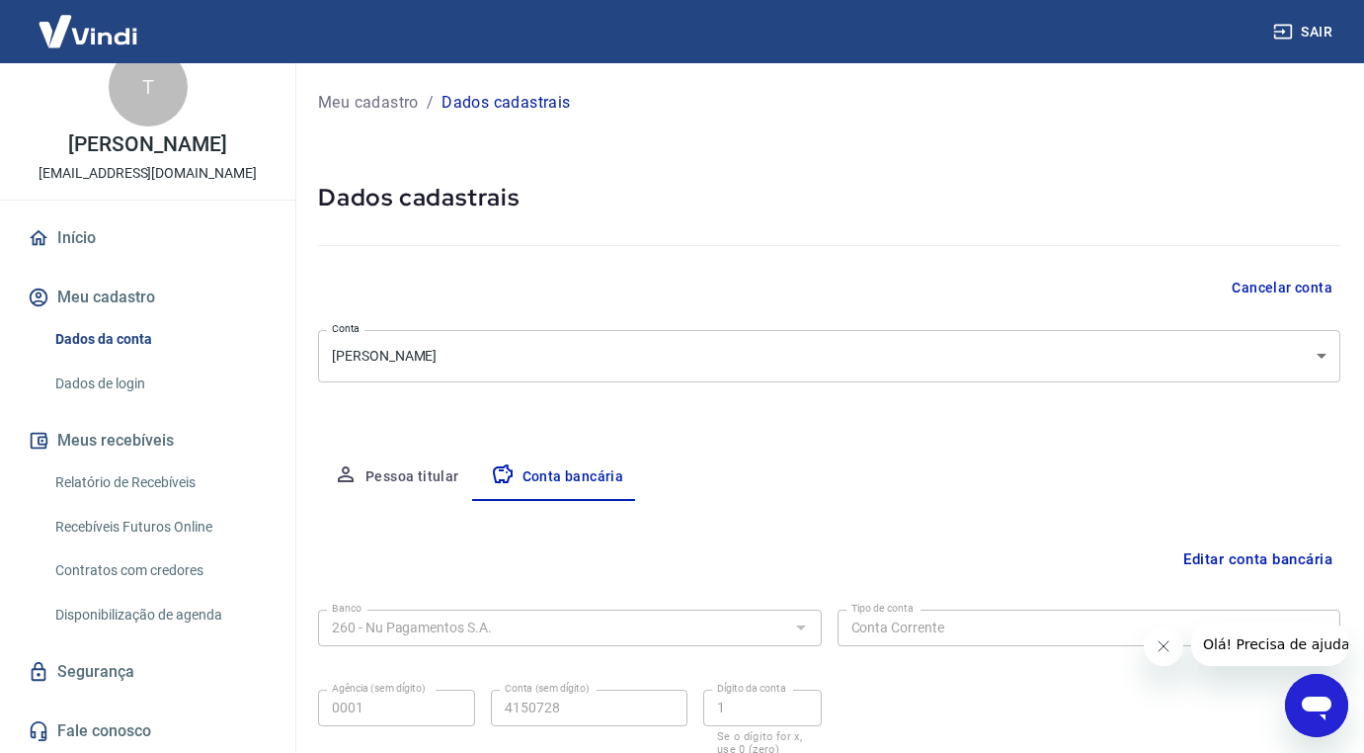
scroll to position [147, 0]
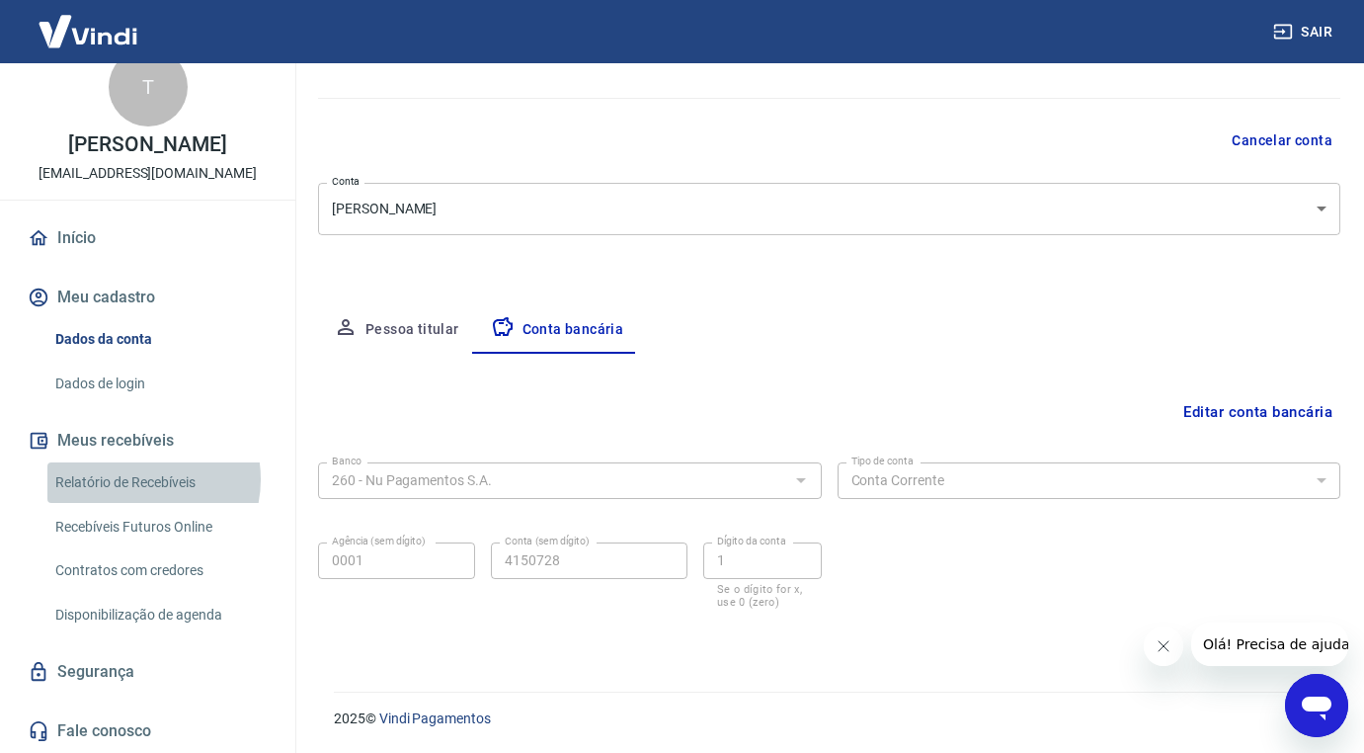
click at [138, 479] on link "Relatório de Recebíveis" at bounding box center [159, 482] width 224 height 41
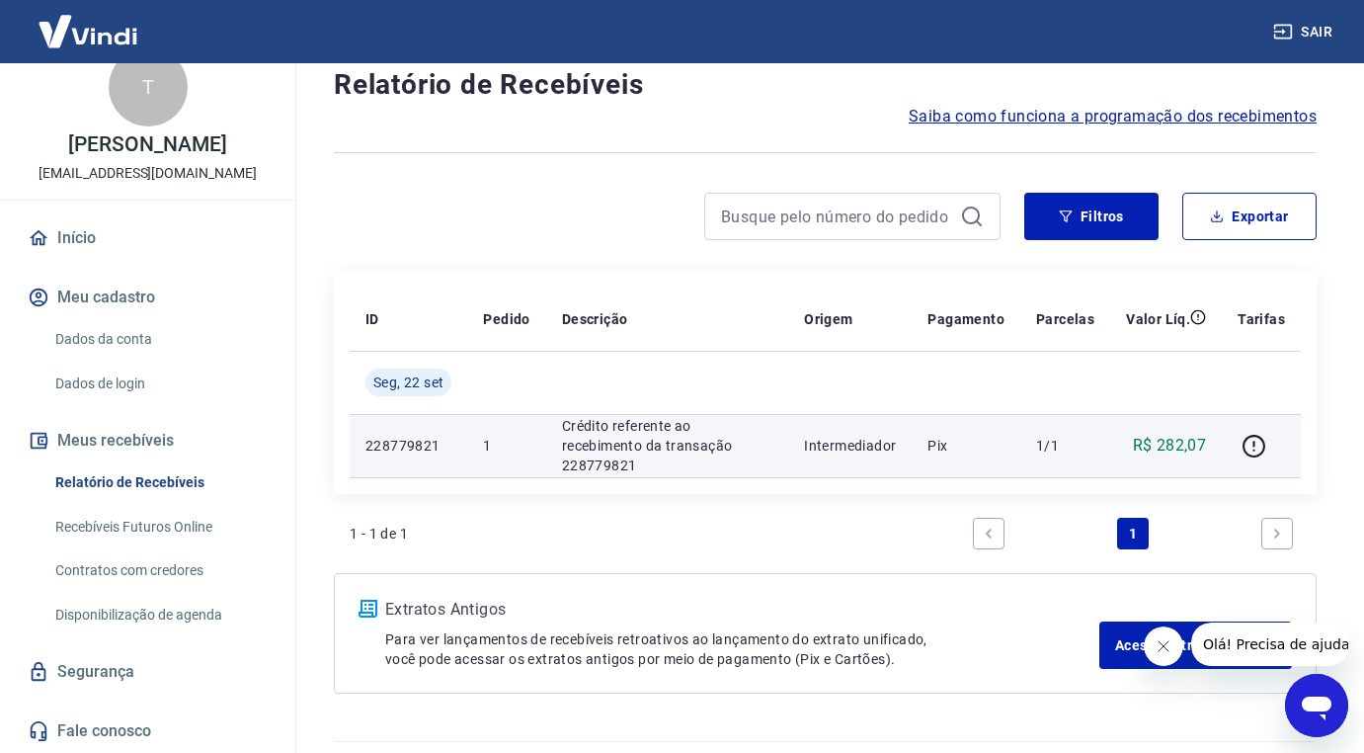
scroll to position [103, 0]
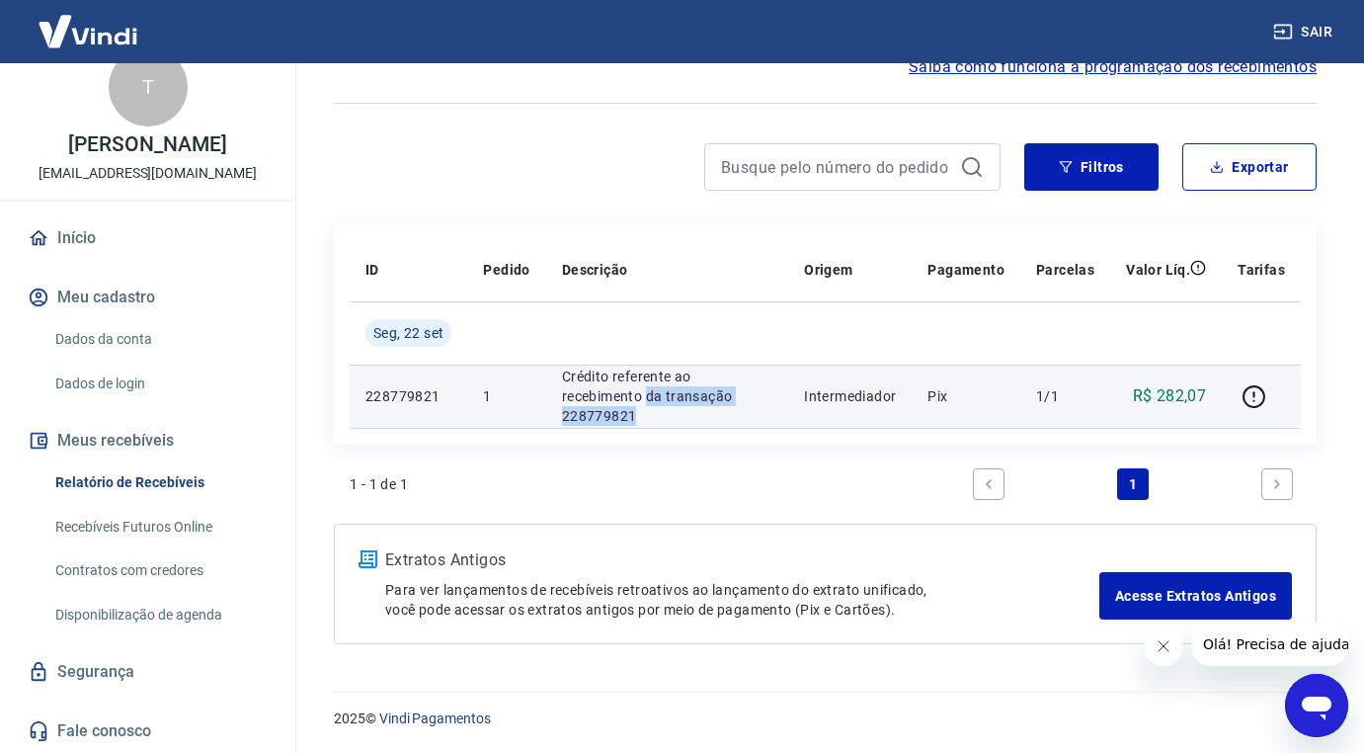
drag, startPoint x: 561, startPoint y: 409, endPoint x: 778, endPoint y: 398, distance: 216.7
click at [762, 396] on p "Crédito referente ao recebimento da transação 228779821" at bounding box center [667, 396] width 210 height 59
click at [773, 398] on p "Crédito referente ao recebimento da transação 228779821" at bounding box center [667, 396] width 210 height 59
drag, startPoint x: 622, startPoint y: 388, endPoint x: 728, endPoint y: 396, distance: 106.0
click at [728, 395] on p "Crédito referente ao recebimento da transação 228779821" at bounding box center [667, 396] width 210 height 59
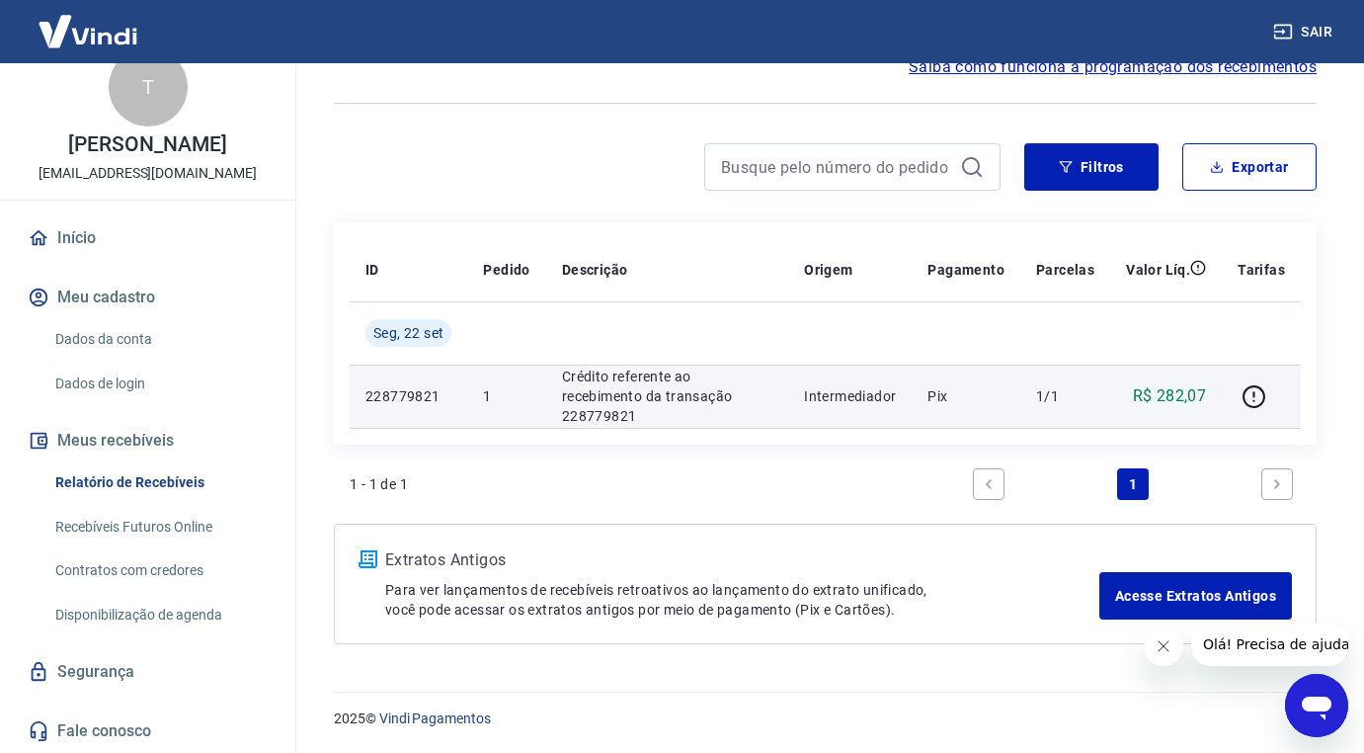
click at [731, 408] on p "Crédito referente ao recebimento da transação 228779821" at bounding box center [667, 396] width 210 height 59
drag, startPoint x: 781, startPoint y: 399, endPoint x: 964, endPoint y: 394, distance: 183.8
click at [905, 394] on tr "228779821 1 Crédito referente ao recebimento da transação 228779821 Intermediad…" at bounding box center [825, 396] width 951 height 63
click at [997, 393] on p "Pix" at bounding box center [966, 396] width 77 height 20
drag, startPoint x: 756, startPoint y: 404, endPoint x: 530, endPoint y: 369, distance: 229.0
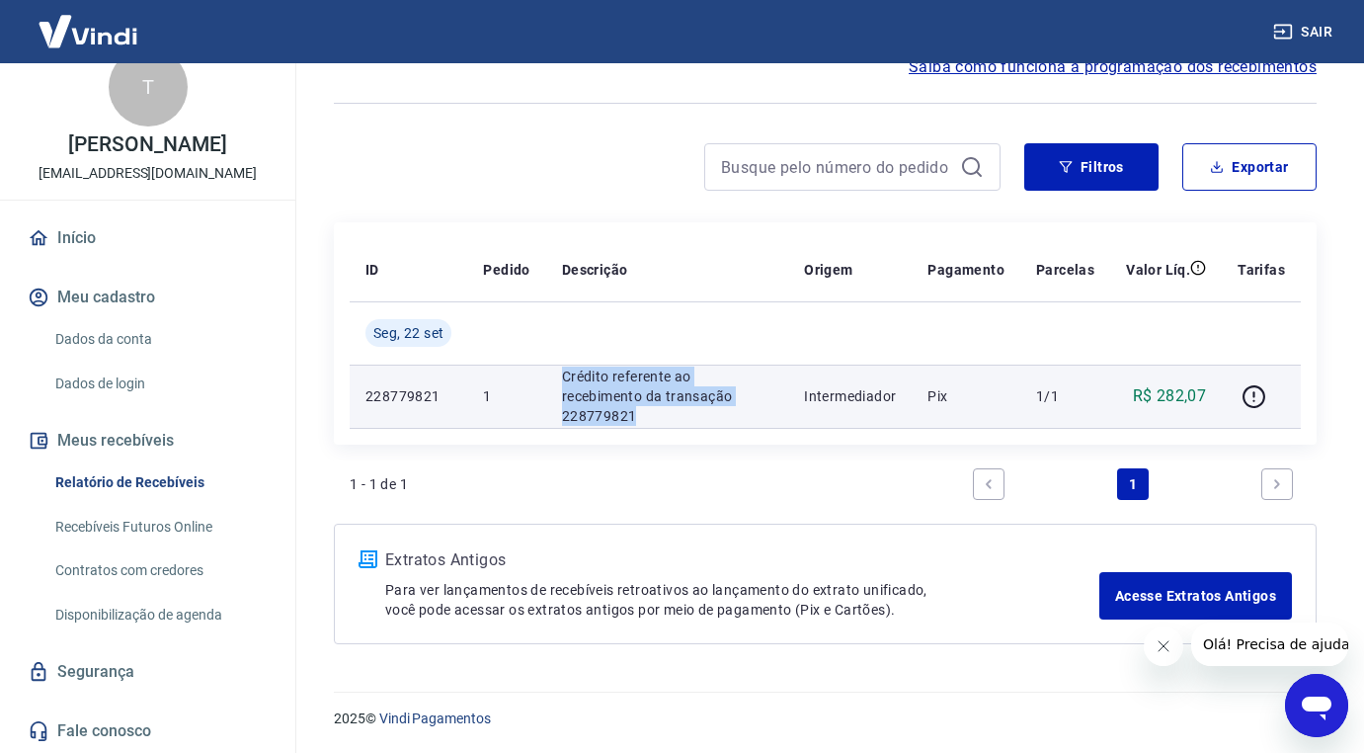
click at [530, 369] on tr "228779821 1 Crédito referente ao recebimento da transação 228779821 Intermediad…" at bounding box center [825, 396] width 951 height 63
click at [746, 369] on td "Crédito referente ao recebimento da transação 228779821" at bounding box center [667, 396] width 242 height 63
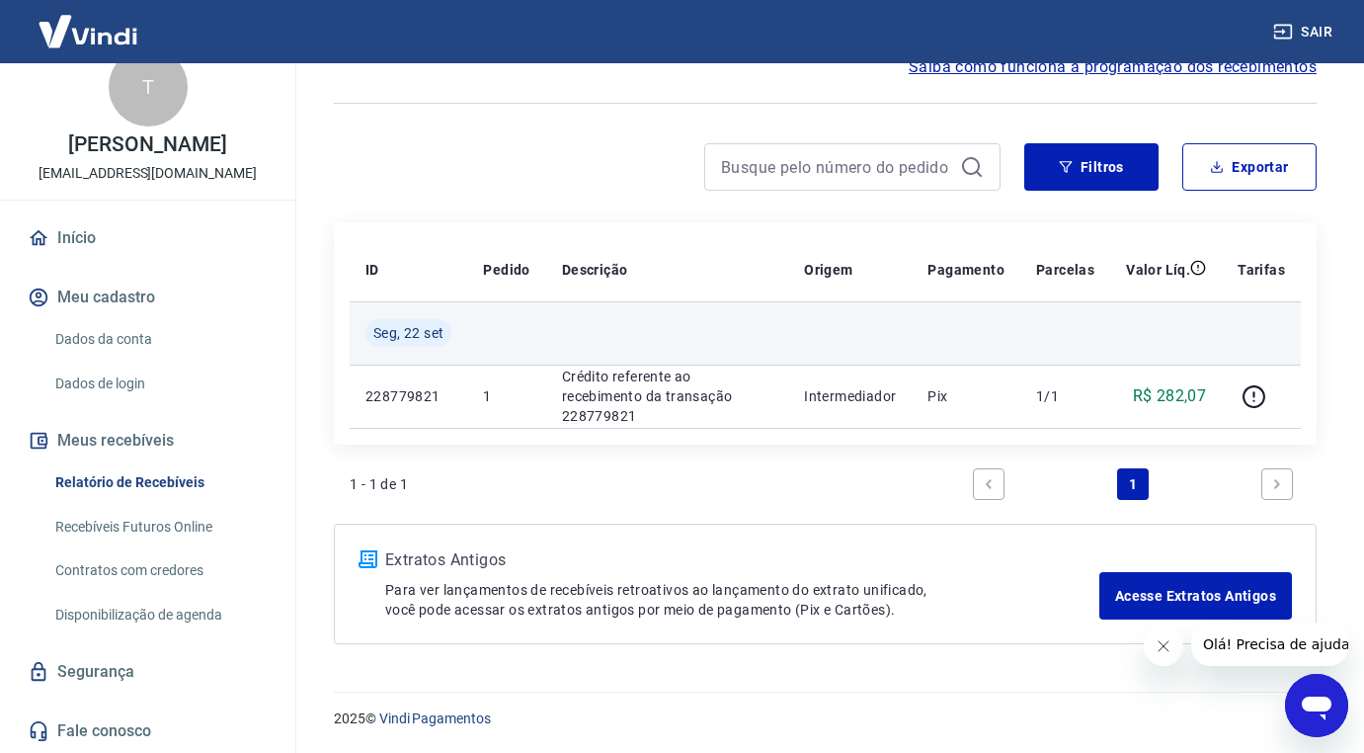
scroll to position [0, 0]
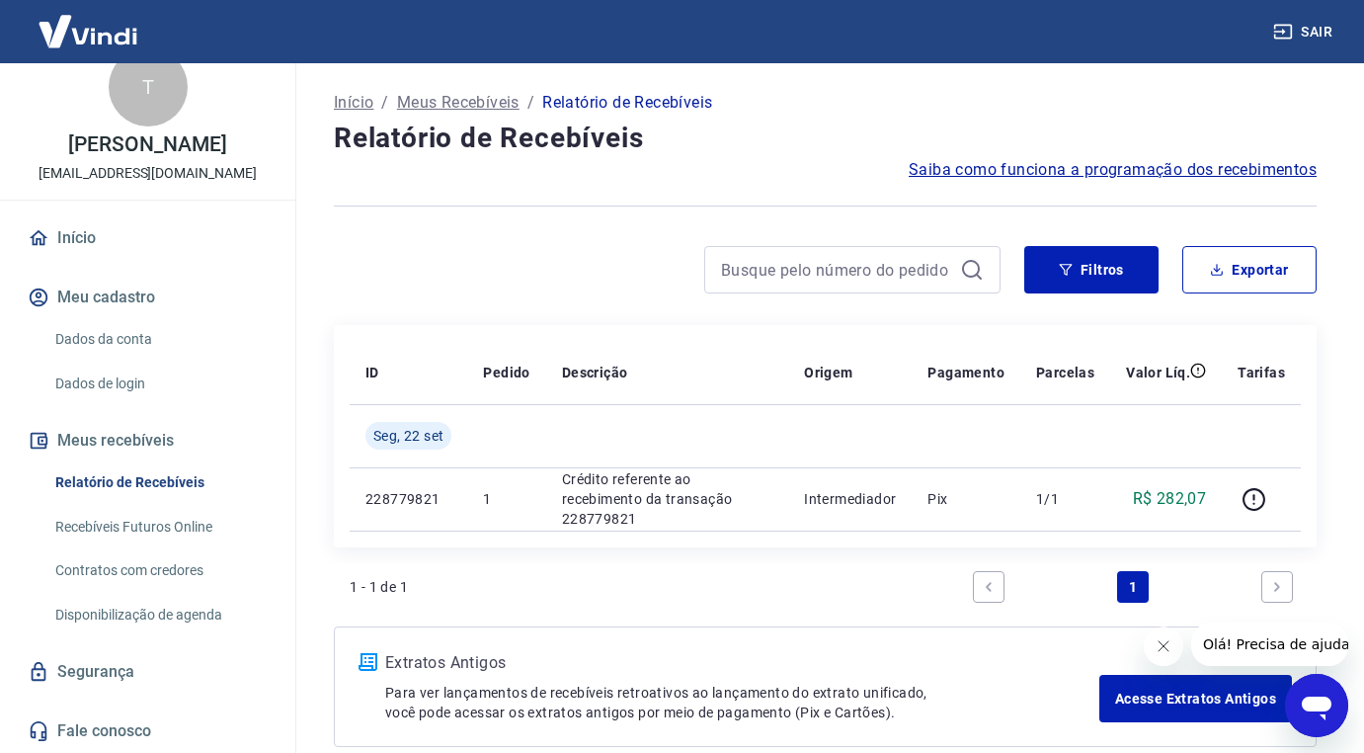
click at [1066, 169] on span "Saiba como funciona a programação dos recebimentos" at bounding box center [1113, 170] width 408 height 24
